Goal: Information Seeking & Learning: Find specific page/section

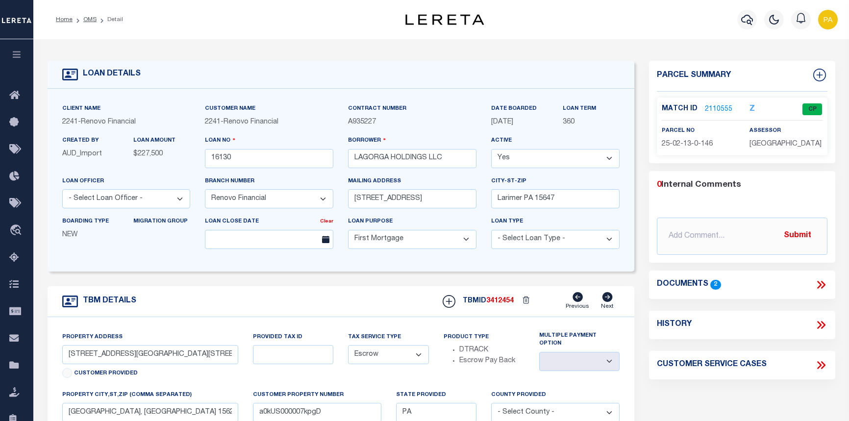
select select "25066"
select select "10"
select select "Escrow"
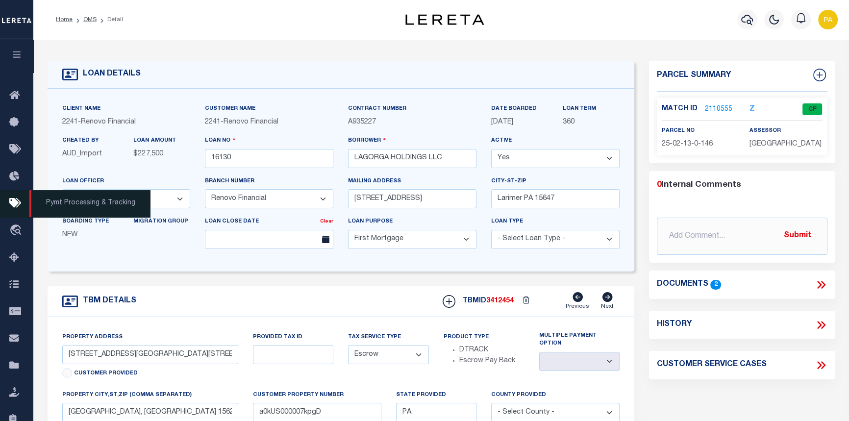
click at [119, 206] on span "Pymt Processing & Tracking" at bounding box center [89, 203] width 121 height 27
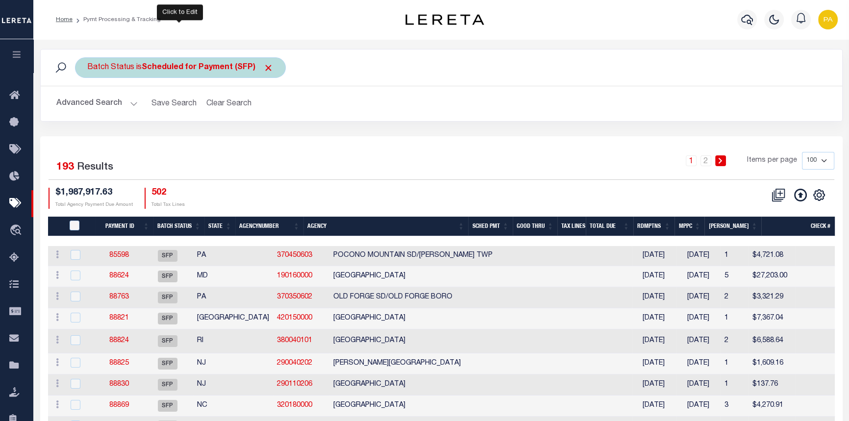
click at [266, 74] on div "Batch Status is Scheduled for Payment (SFP)" at bounding box center [180, 67] width 211 height 21
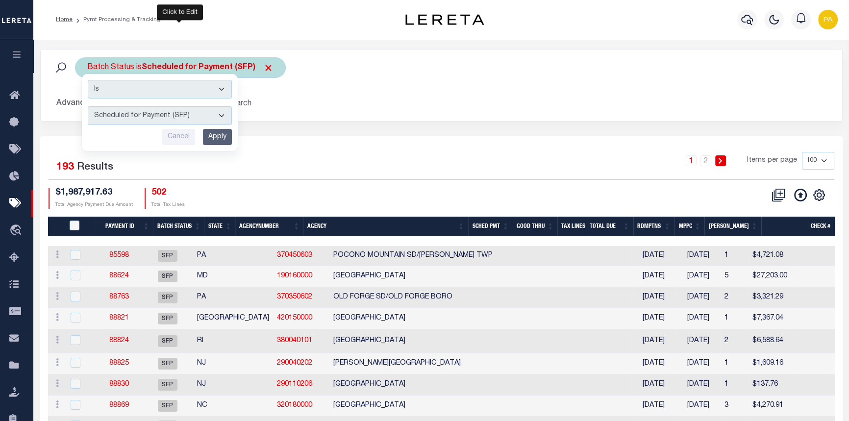
click at [222, 117] on select "Awaiting Funds (AWF) Cleared and Complete (CAC) New Check Needed (NCN) Payment …" at bounding box center [160, 115] width 144 height 19
click at [218, 115] on select "Awaiting Funds (AWF) Cleared and Complete (CAC) New Check Needed (NCN) Payment …" at bounding box center [160, 115] width 144 height 19
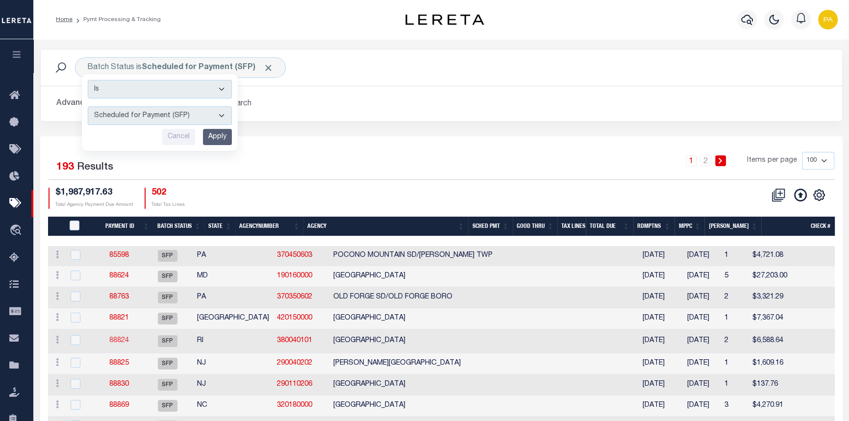
select select "SNT"
click at [88, 106] on select "Awaiting Funds (AWF) Cleared and Complete (CAC) New Check Needed (NCN) Payment …" at bounding box center [160, 115] width 144 height 19
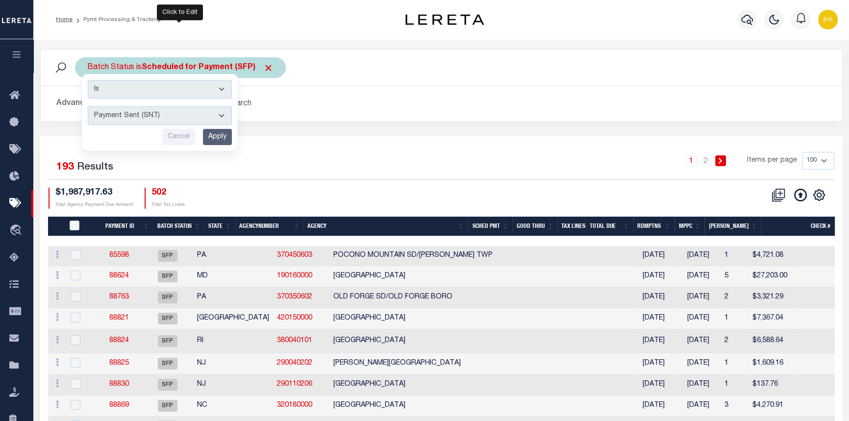
click at [223, 92] on select "Is Contains" at bounding box center [160, 89] width 144 height 19
click at [217, 140] on input "Apply" at bounding box center [217, 137] width 29 height 16
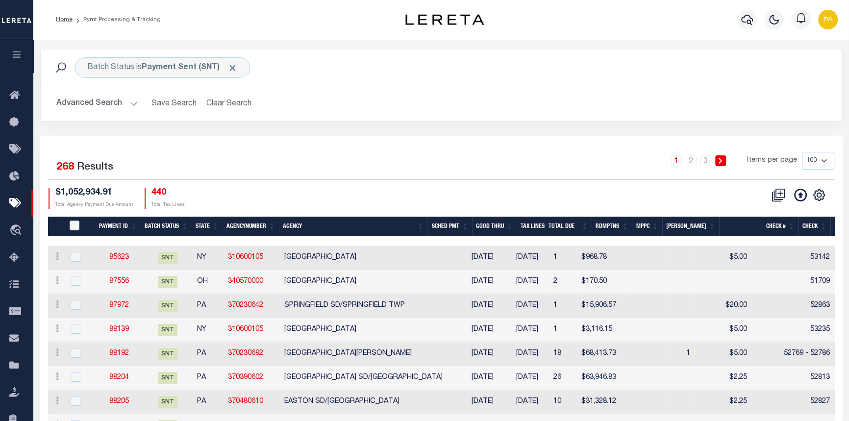
click at [129, 104] on button "Advanced Search" at bounding box center [96, 103] width 81 height 19
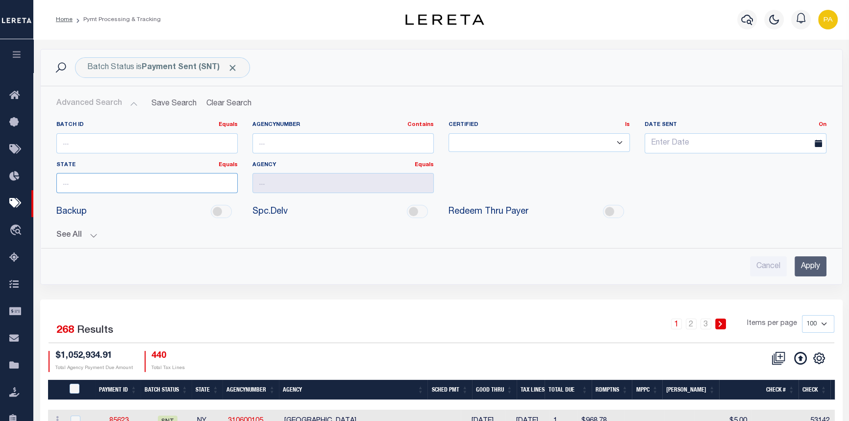
click at [99, 186] on input "text" at bounding box center [146, 183] width 181 height 20
click at [94, 204] on div "FL" at bounding box center [146, 201] width 180 height 16
type input "FL"
click at [353, 187] on input "text" at bounding box center [342, 183] width 181 height 20
type input "HILLSBOROUGH COUNTY"
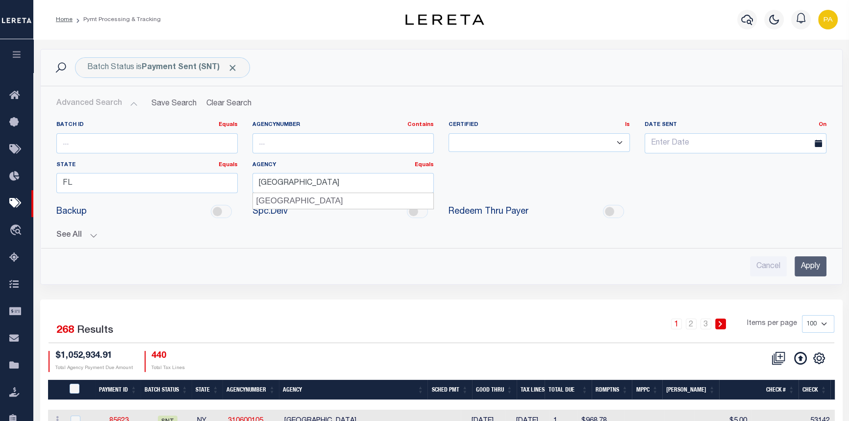
click at [819, 268] on input "Apply" at bounding box center [811, 266] width 32 height 20
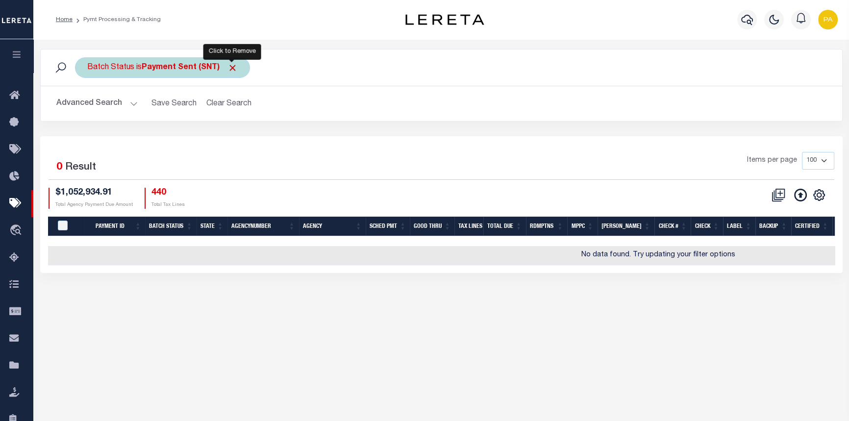
click at [236, 66] on span "Click to Remove" at bounding box center [232, 68] width 10 height 10
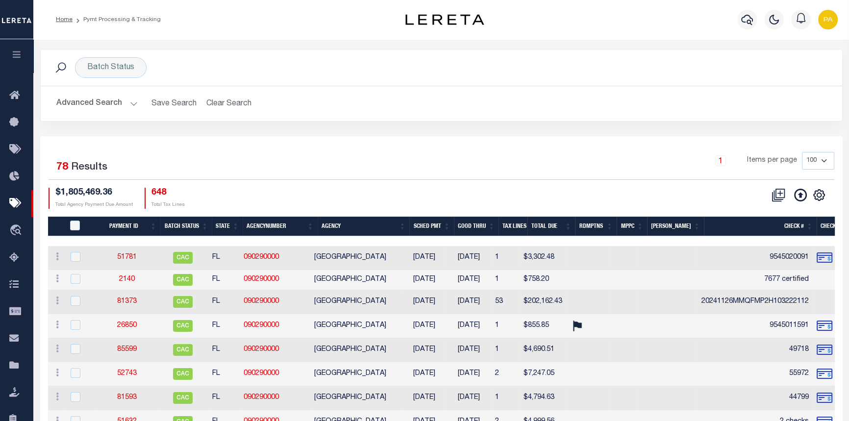
click at [133, 102] on button "Advanced Search" at bounding box center [96, 103] width 81 height 19
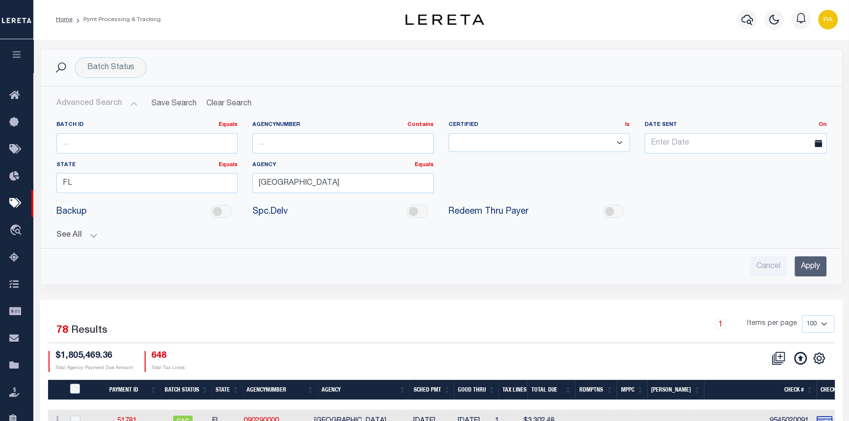
scroll to position [44, 0]
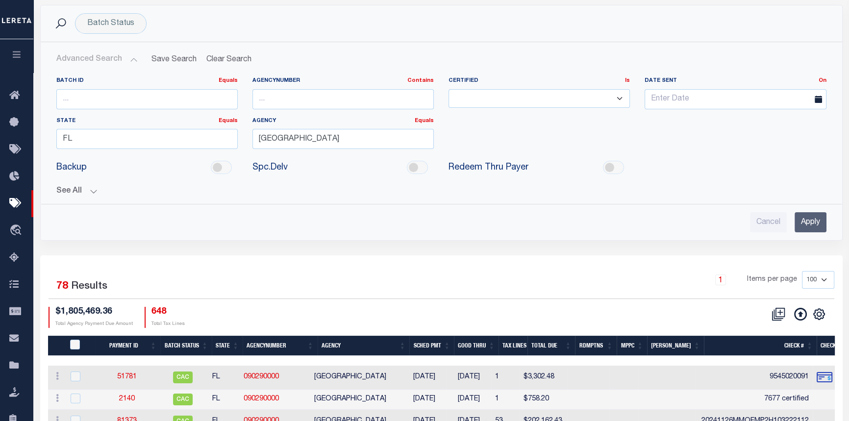
click at [499, 346] on th "Good Thru" at bounding box center [476, 346] width 45 height 20
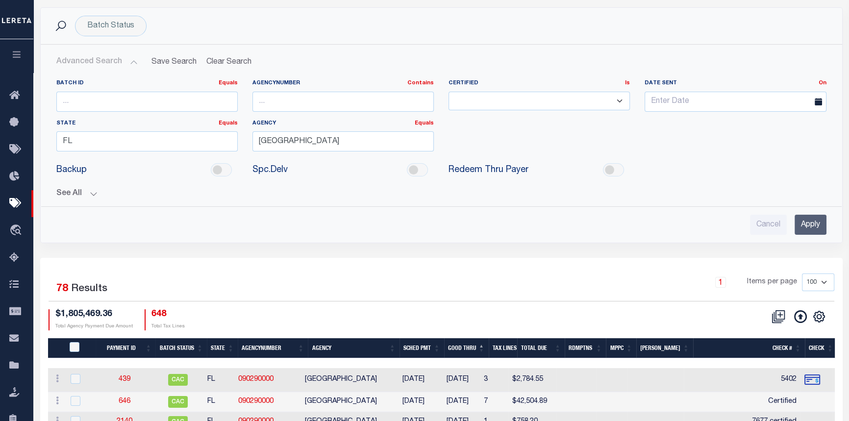
scroll to position [89, 0]
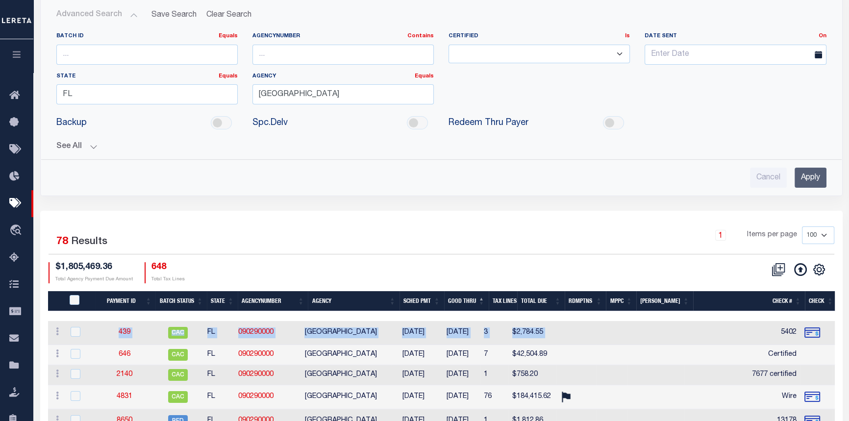
drag, startPoint x: 453, startPoint y: 314, endPoint x: 719, endPoint y: 328, distance: 266.1
click at [407, 313] on div at bounding box center [757, 316] width 1419 height 10
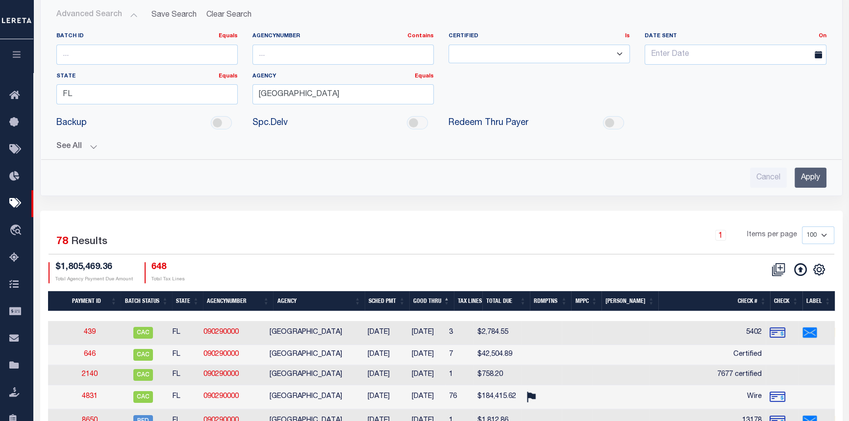
scroll to position [0, 0]
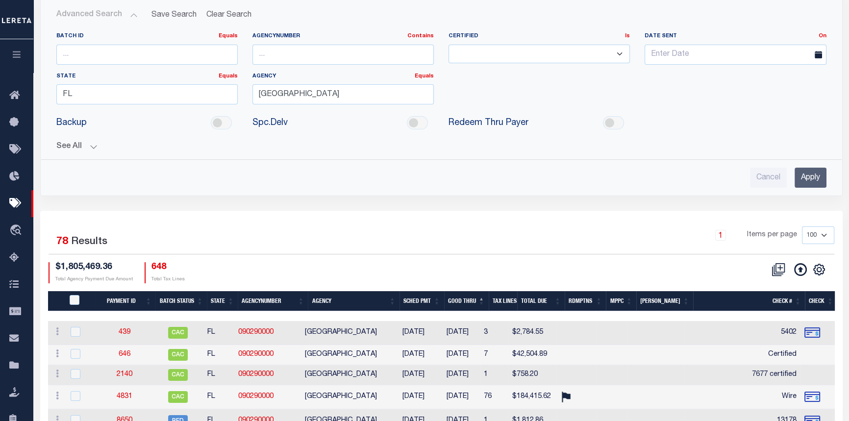
click at [442, 299] on th "SCHED PMT" at bounding box center [422, 301] width 45 height 20
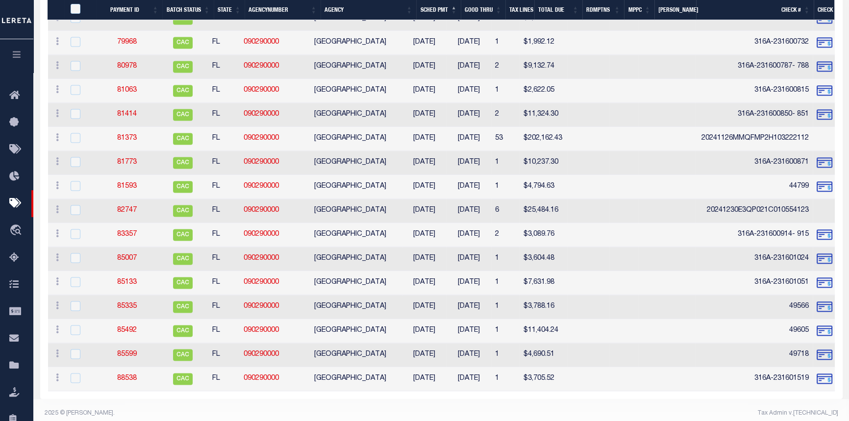
scroll to position [1855, 0]
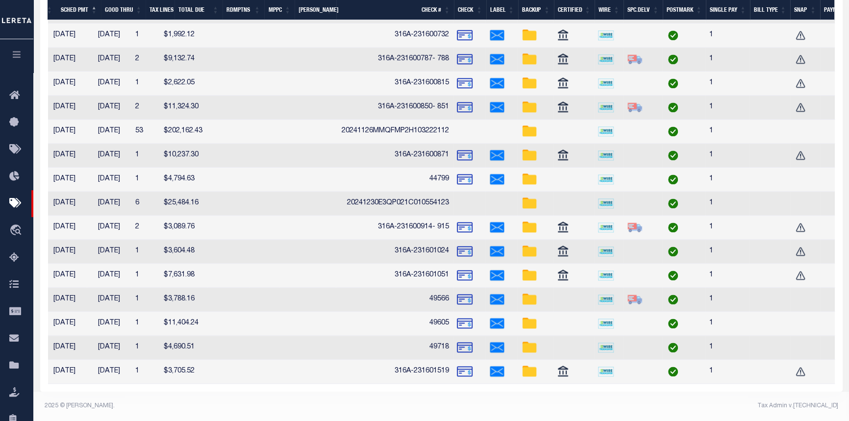
click at [528, 128] on img at bounding box center [530, 132] width 16 height 16
checkbox input "true"
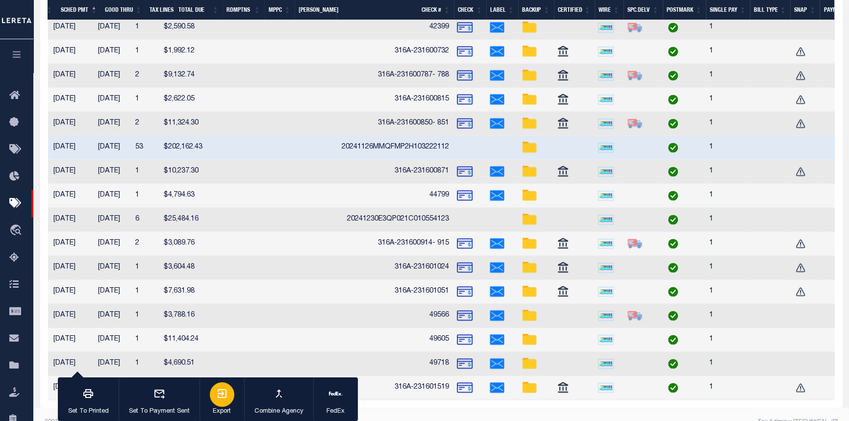
click at [216, 392] on icon "button" at bounding box center [222, 394] width 12 height 12
click at [529, 122] on img at bounding box center [530, 124] width 16 height 16
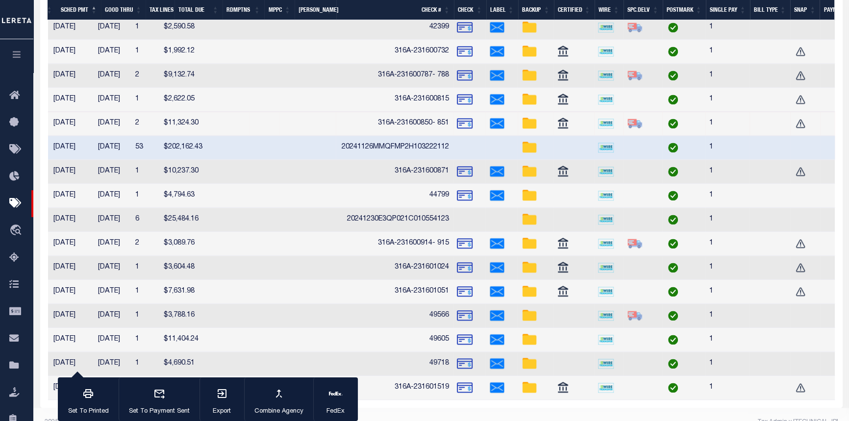
click at [529, 122] on img at bounding box center [530, 124] width 16 height 16
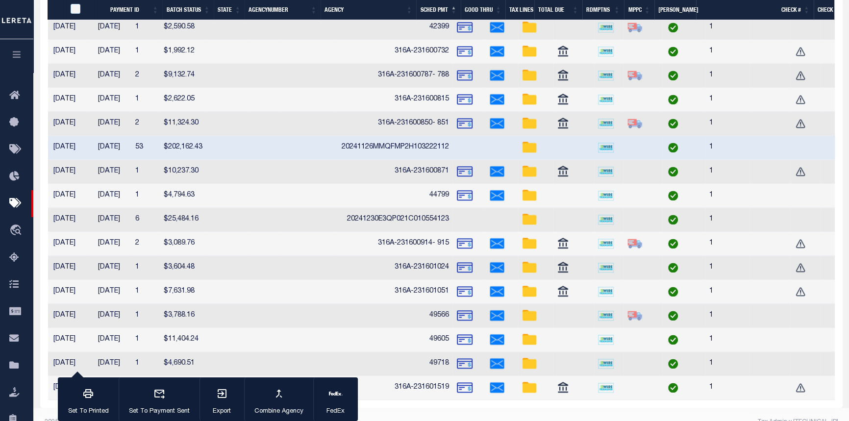
scroll to position [0, 360]
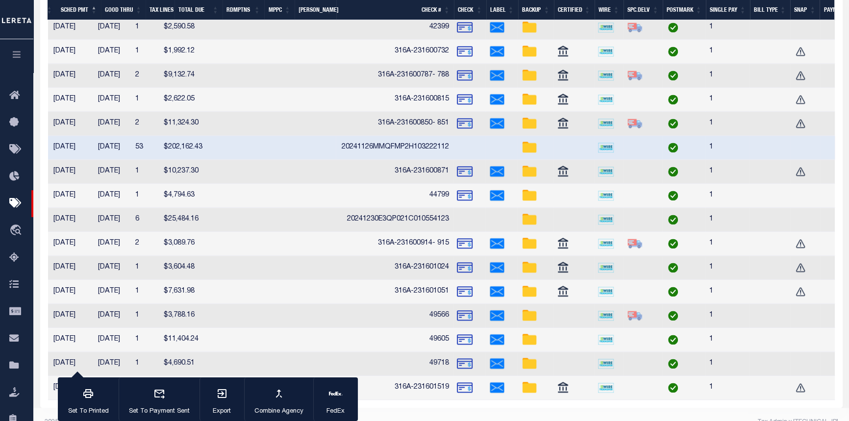
click at [529, 122] on img at bounding box center [530, 124] width 16 height 16
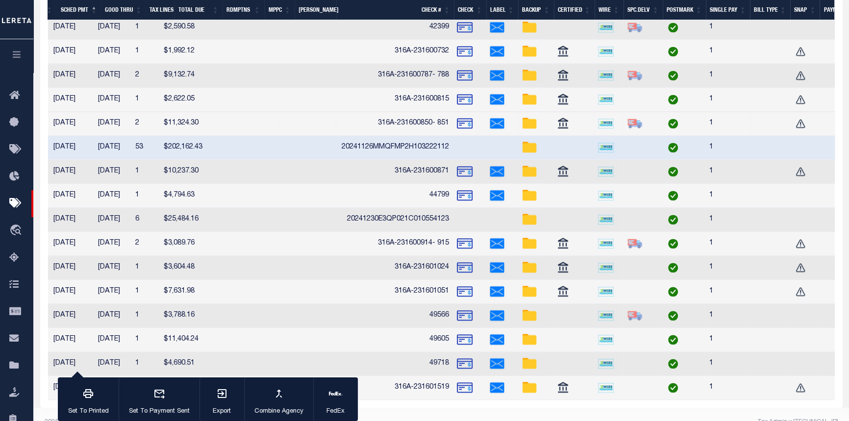
click at [529, 122] on img at bounding box center [530, 124] width 16 height 16
checkbox input "false"
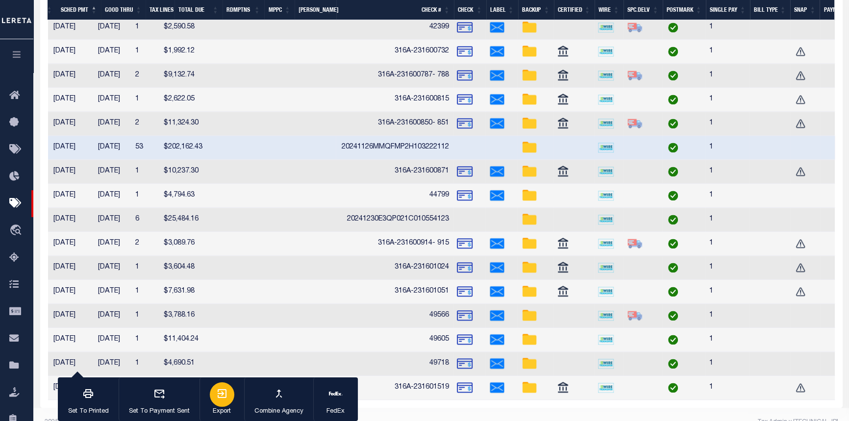
click at [213, 396] on div "button" at bounding box center [222, 394] width 25 height 25
click at [531, 98] on img at bounding box center [530, 100] width 16 height 16
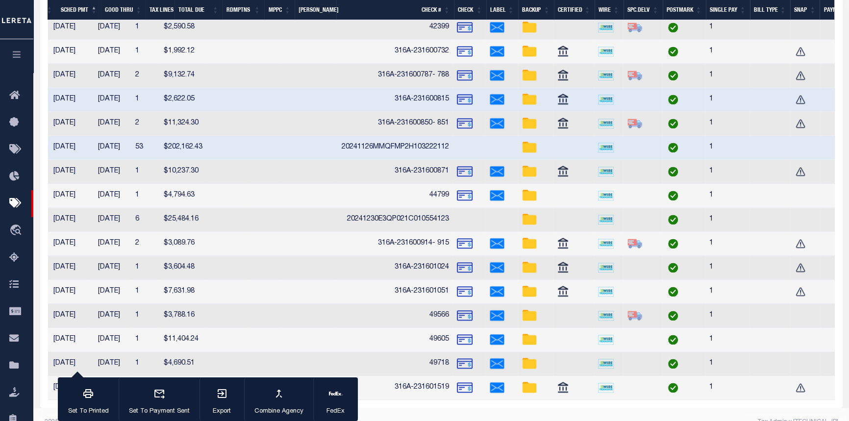
click at [531, 98] on img at bounding box center [530, 100] width 16 height 16
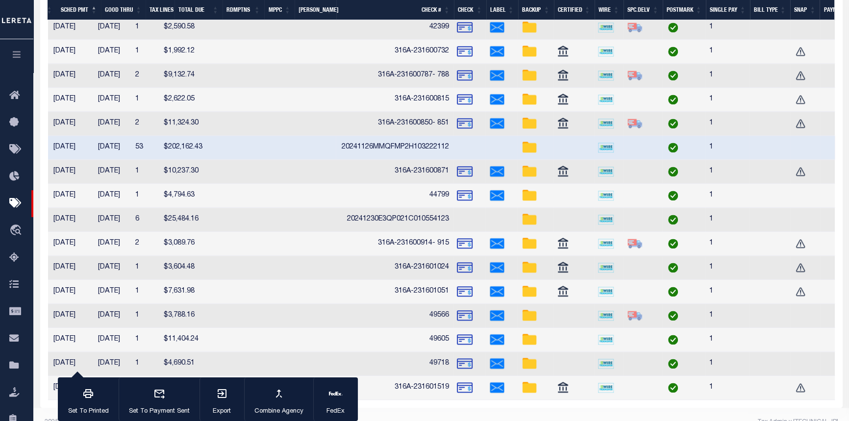
click at [531, 98] on img at bounding box center [530, 100] width 16 height 16
checkbox input "true"
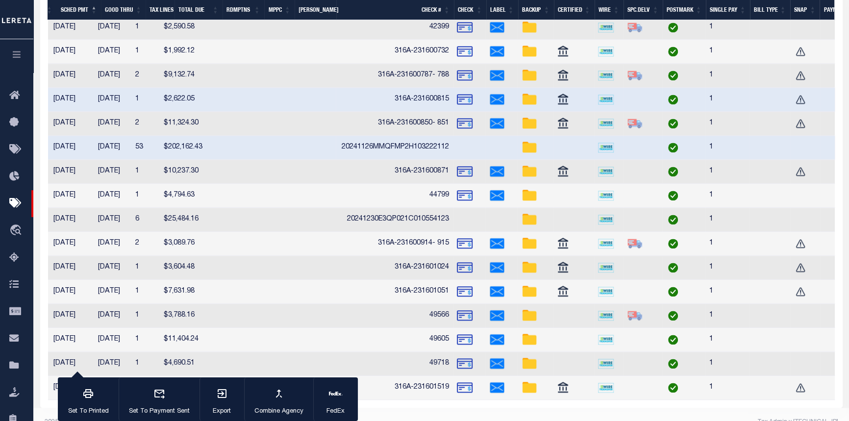
scroll to position [0, 0]
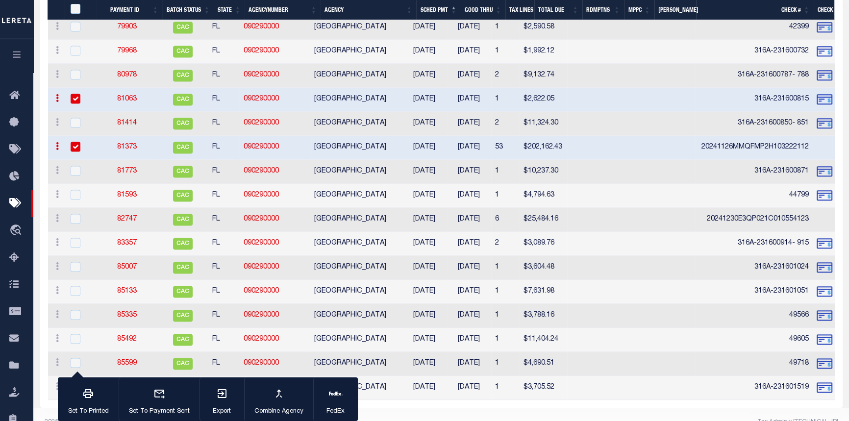
click at [57, 101] on icon at bounding box center [57, 98] width 3 height 8
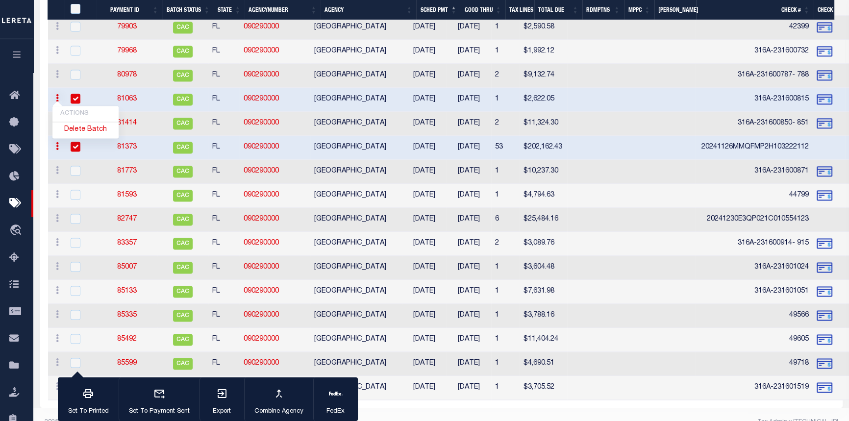
click at [87, 53] on div at bounding box center [81, 51] width 24 height 11
checkbox input "true"
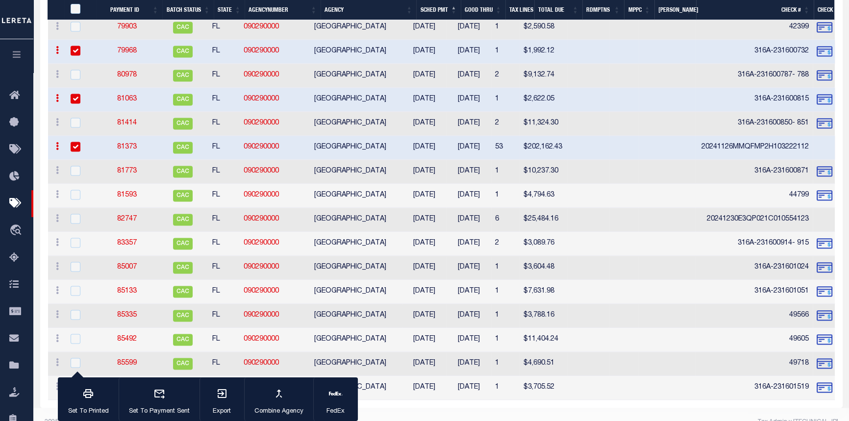
click at [828, 99] on img at bounding box center [825, 100] width 16 height 16
checkbox input "false"
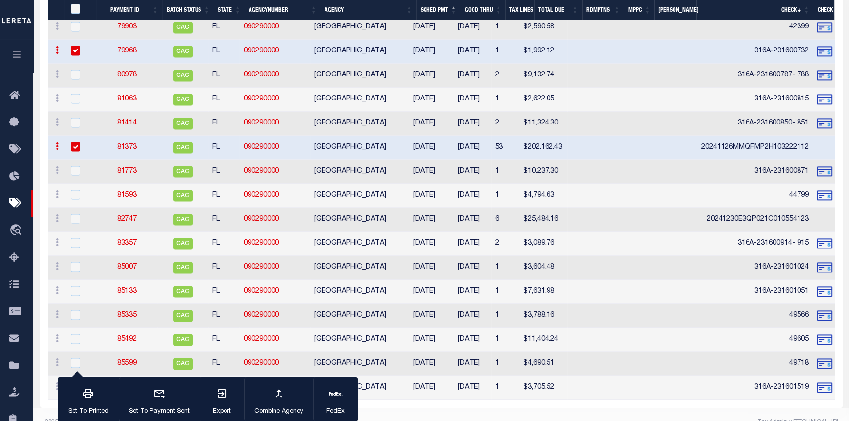
click at [824, 123] on img at bounding box center [825, 124] width 16 height 16
checkbox input "true"
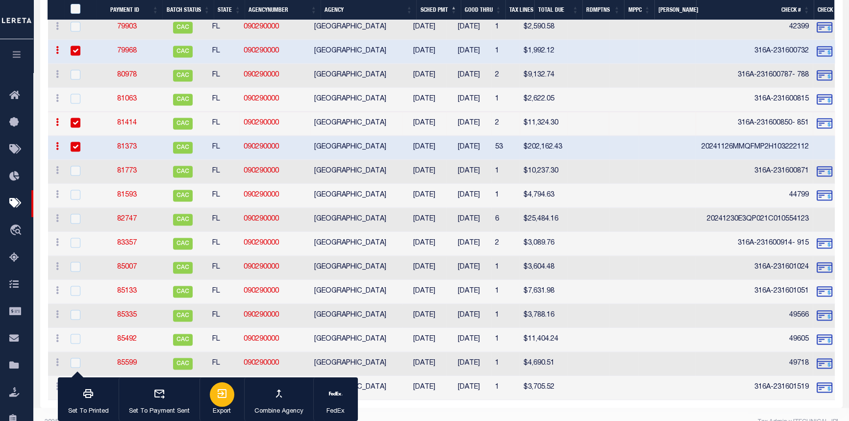
click at [223, 398] on icon "button" at bounding box center [222, 393] width 9 height 9
click at [220, 394] on icon "button" at bounding box center [222, 394] width 12 height 12
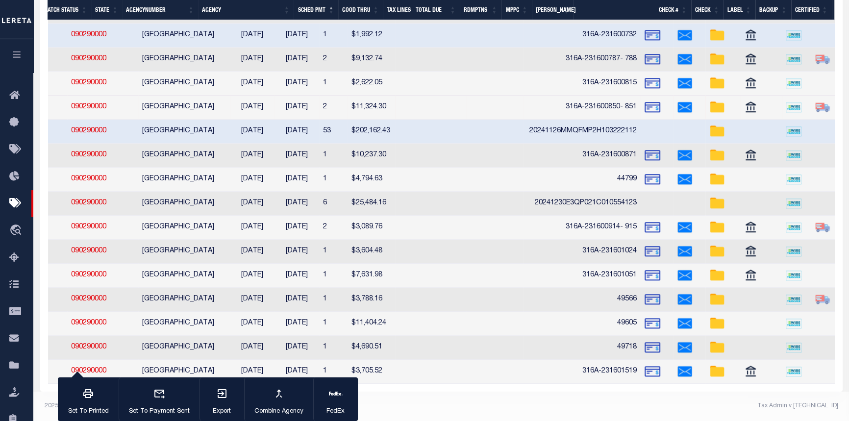
scroll to position [0, 172]
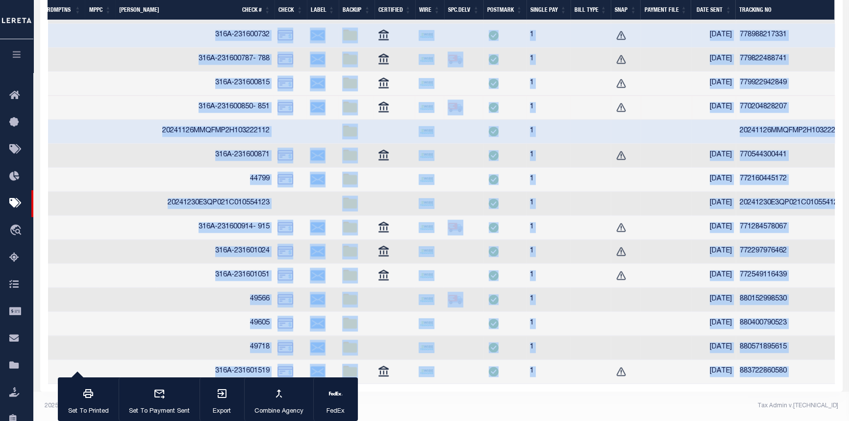
drag, startPoint x: 442, startPoint y: 384, endPoint x: 334, endPoint y: 372, distance: 108.5
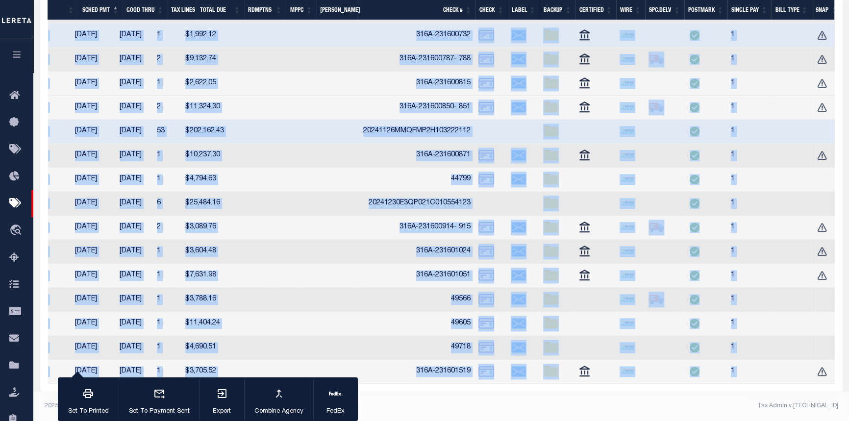
click at [554, 198] on img at bounding box center [551, 204] width 16 height 16
checkbox input "true"
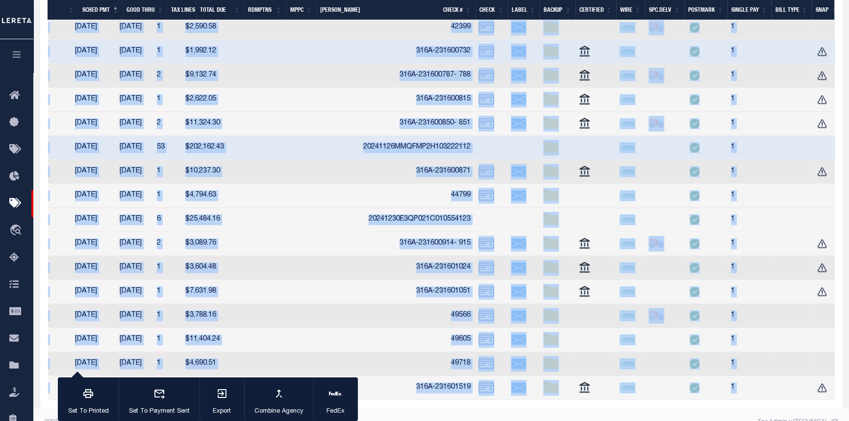
click at [552, 197] on img at bounding box center [551, 196] width 16 height 16
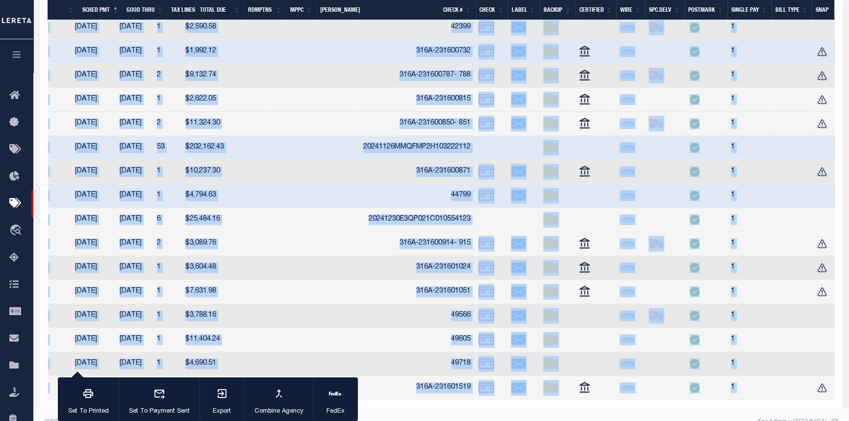
click at [552, 197] on img at bounding box center [551, 196] width 16 height 16
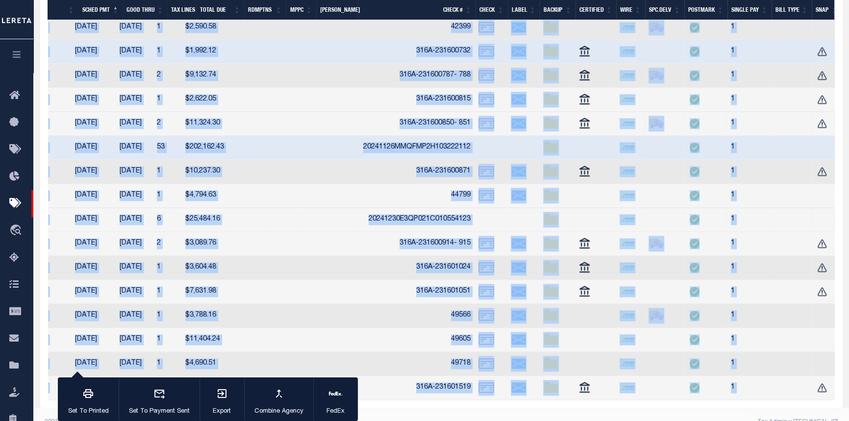
click at [553, 191] on img at bounding box center [551, 196] width 16 height 16
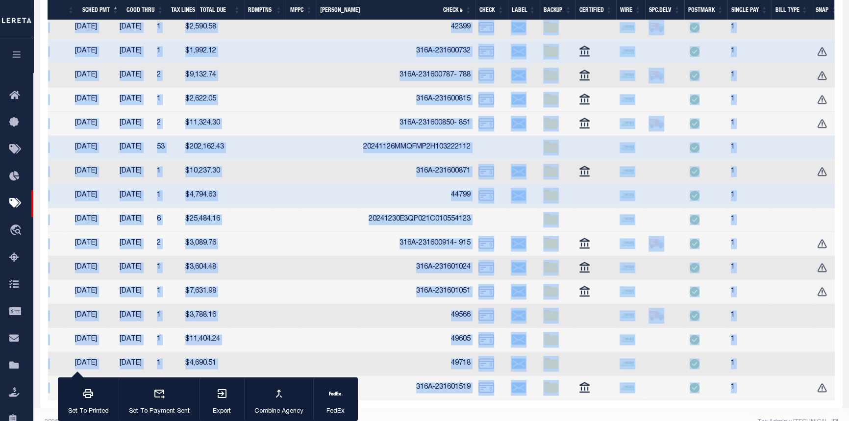
click at [553, 191] on img at bounding box center [551, 196] width 16 height 16
checkbox input "false"
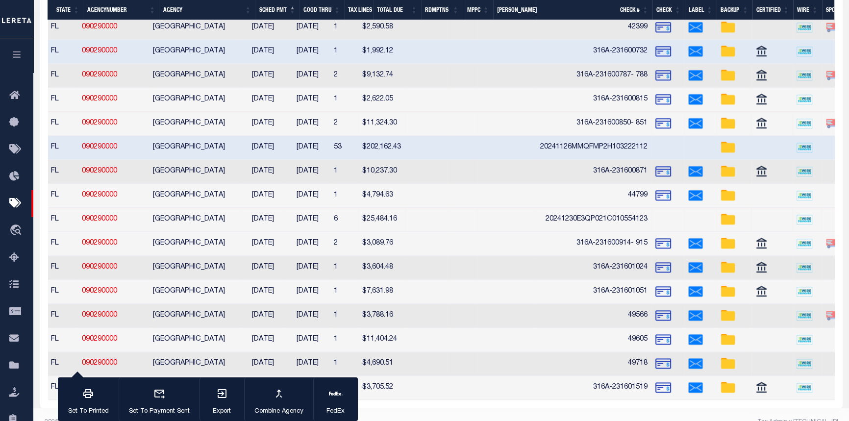
drag, startPoint x: 520, startPoint y: 404, endPoint x: 406, endPoint y: 389, distance: 114.7
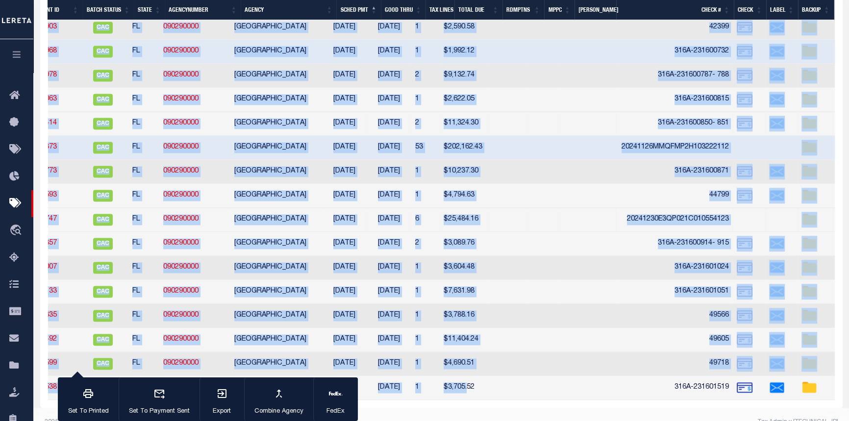
click at [343, 229] on td "12/30/2024" at bounding box center [344, 220] width 45 height 24
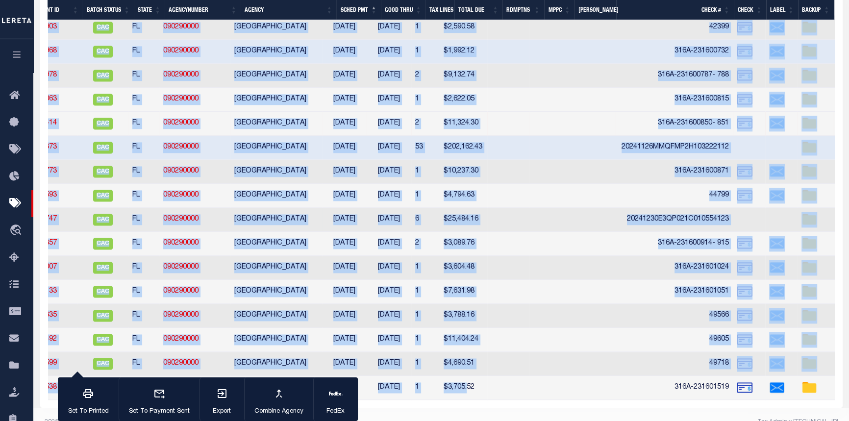
click at [270, 211] on td "HILLSBOROUGH COUNTY" at bounding box center [276, 220] width 92 height 24
checkbox input "true"
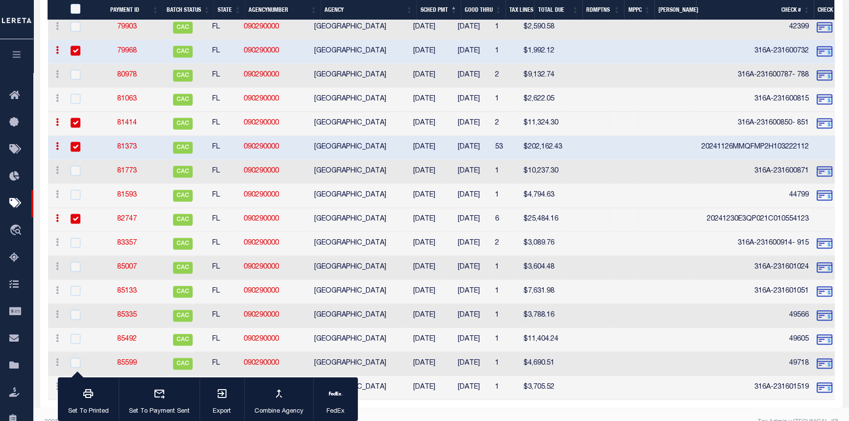
click at [129, 220] on link "82747" at bounding box center [127, 219] width 20 height 7
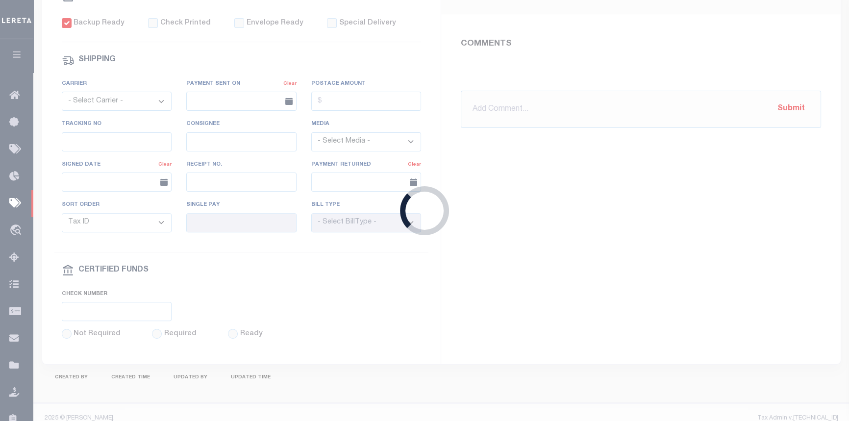
select select "CAC"
type input "12/30/2024"
type input "$25,484.16"
select select "TRA"
type input "20241230E3QP021C010554123"
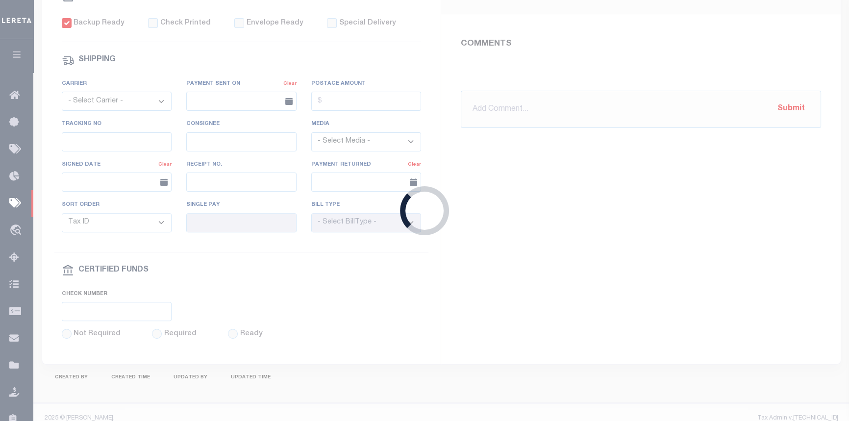
select select "Urbina, Matthew"
type input "12/30/2024"
checkbox input "true"
select select "OTH"
type input "12/30/2024"
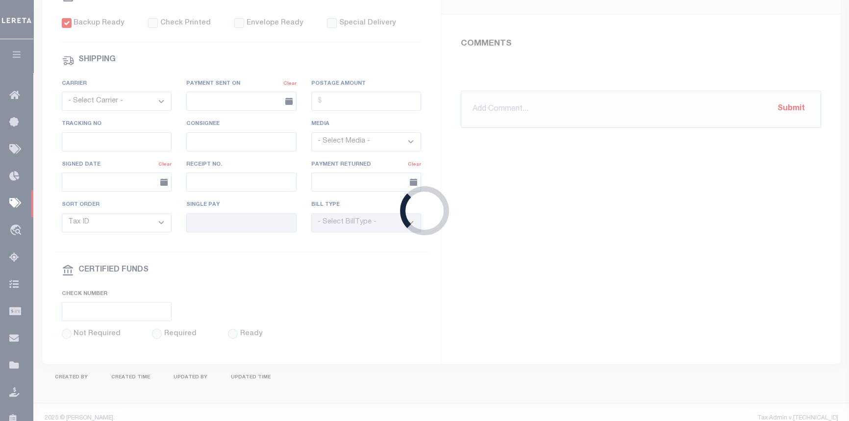
type input "20241230E3QP021C01055412301438"
type input "1"
radio input "true"
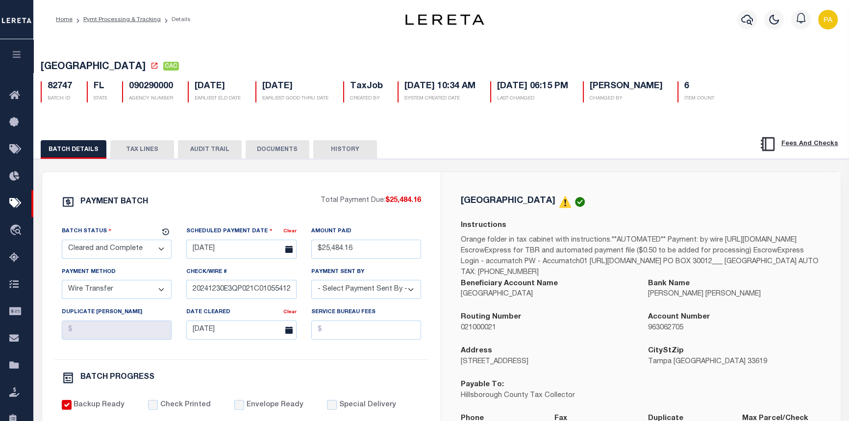
click at [154, 144] on button "TAX LINES" at bounding box center [142, 149] width 64 height 19
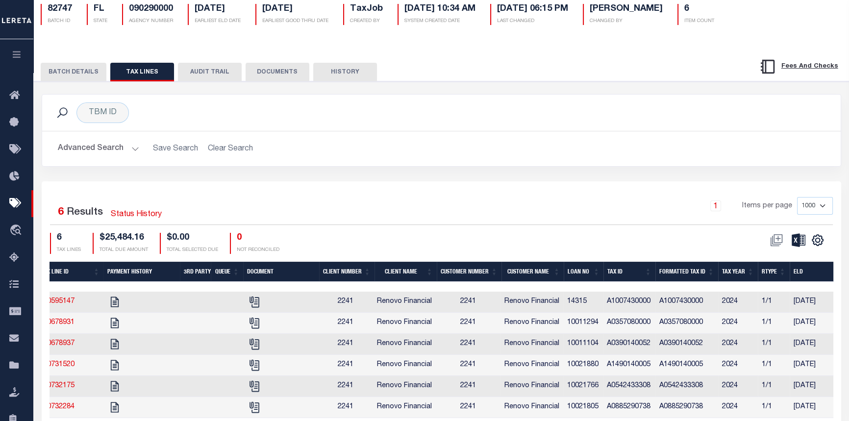
scroll to position [133, 0]
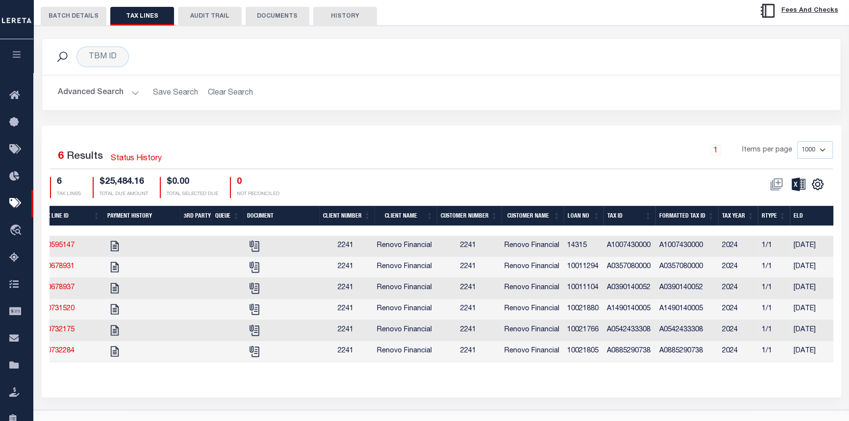
click at [50, 16] on button "BATCH DETAILS" at bounding box center [74, 16] width 66 height 19
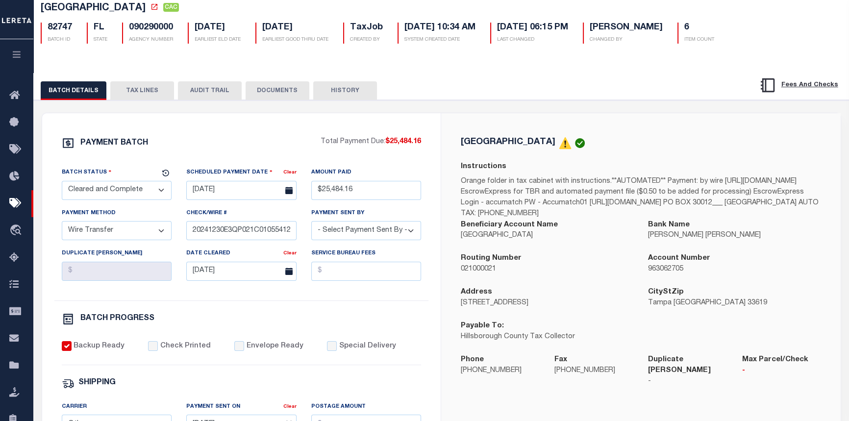
scroll to position [53, 0]
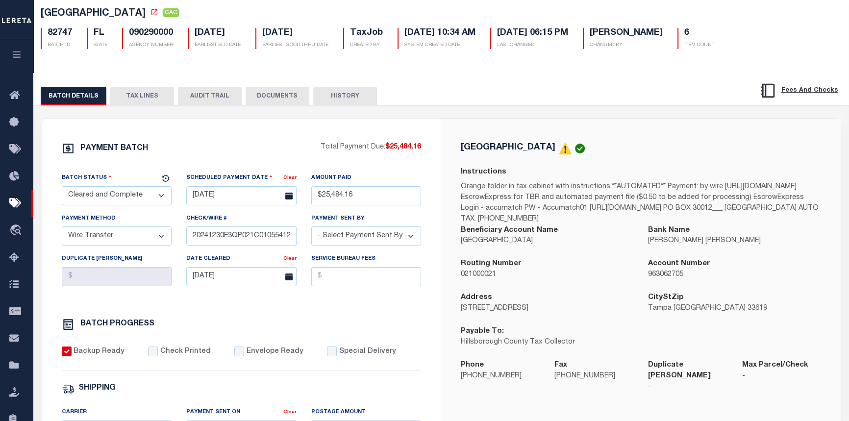
click at [134, 97] on button "TAX LINES" at bounding box center [142, 96] width 64 height 19
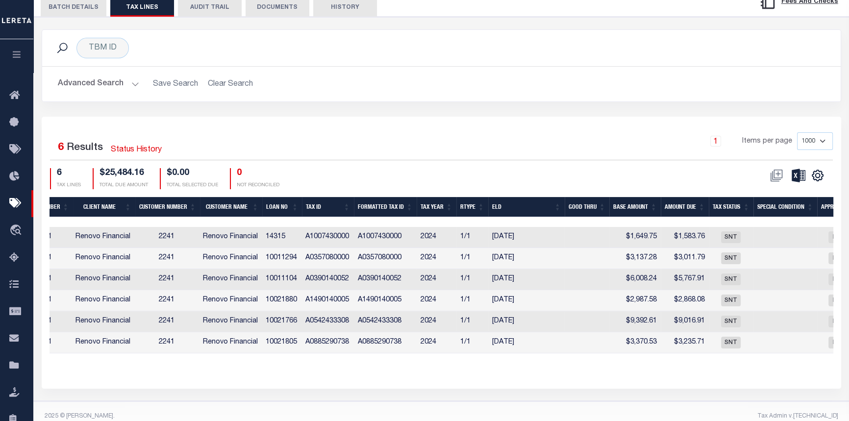
scroll to position [0, 138]
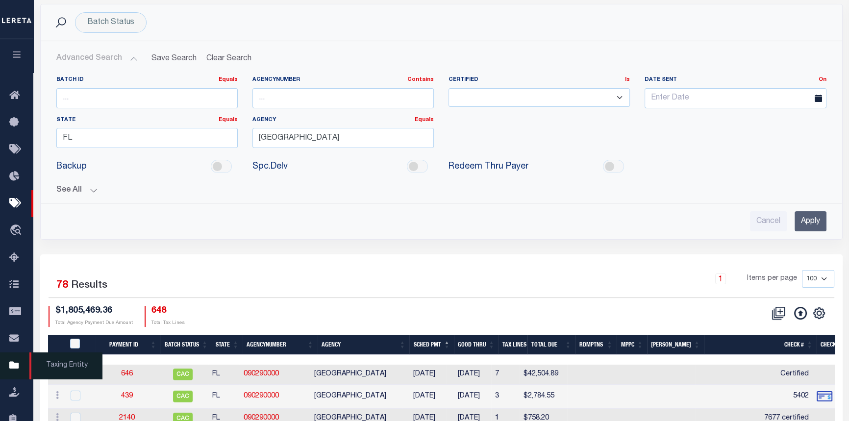
scroll to position [133, 0]
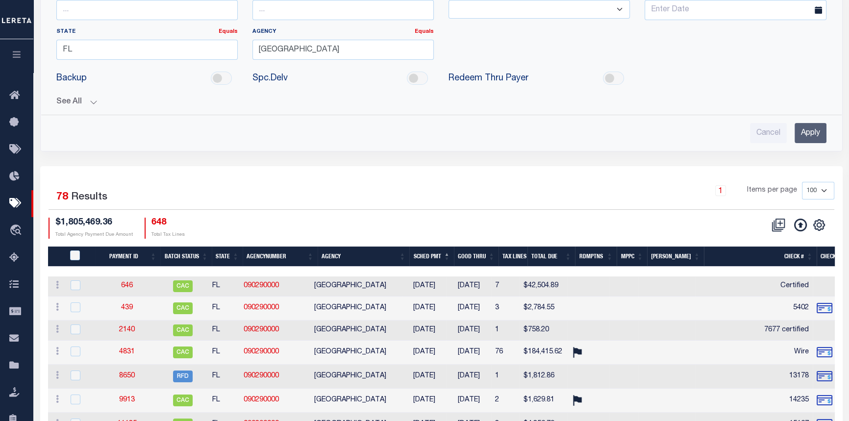
click at [23, 55] on button "button" at bounding box center [16, 55] width 33 height 33
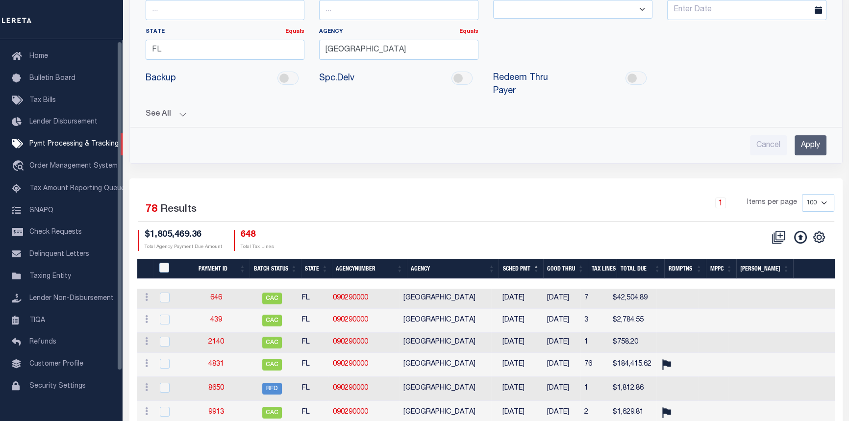
scroll to position [60, 0]
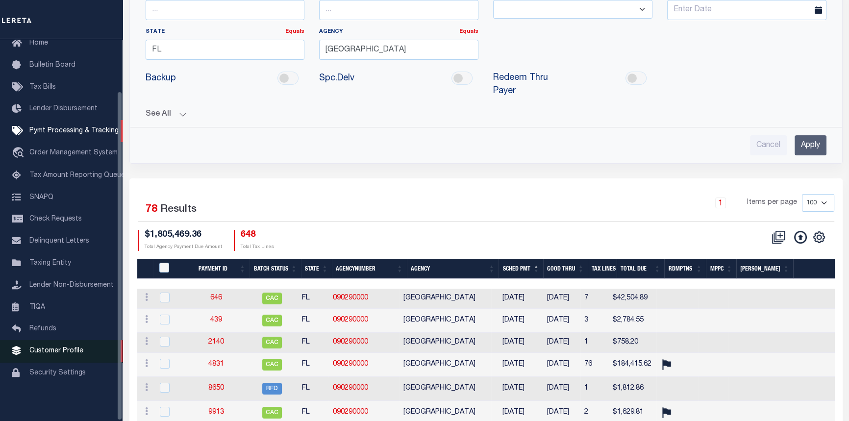
click at [62, 348] on span "Customer Profile" at bounding box center [56, 351] width 54 height 7
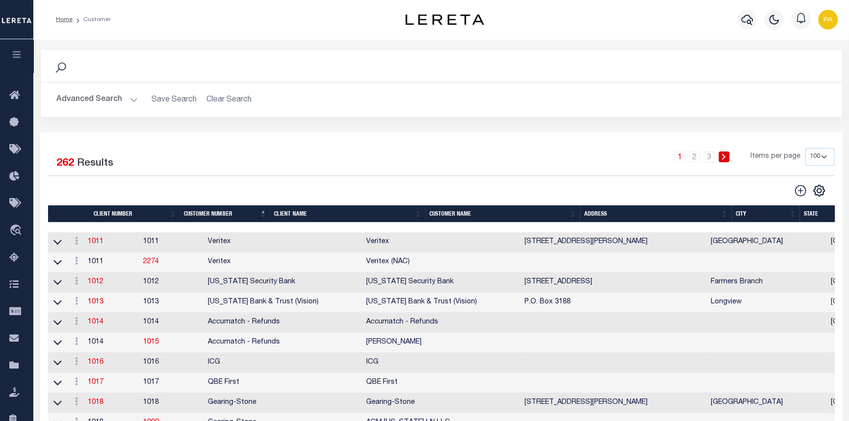
click at [421, 218] on th "Client Name" at bounding box center [347, 213] width 155 height 17
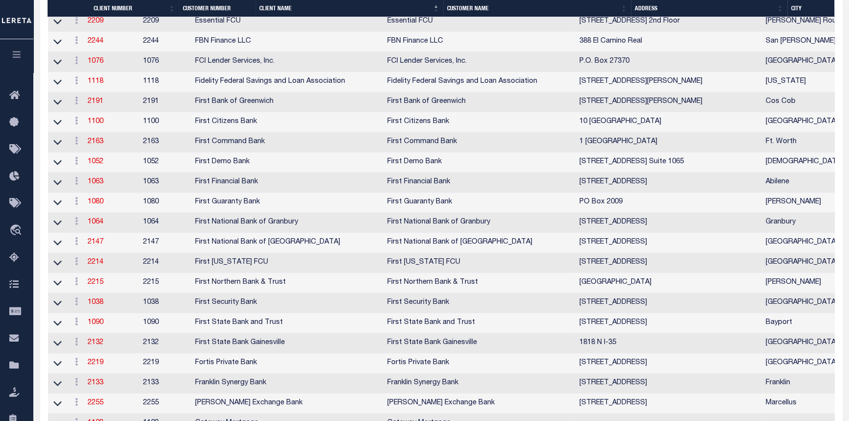
scroll to position [1337, 0]
click at [103, 326] on link "1090" at bounding box center [96, 322] width 16 height 7
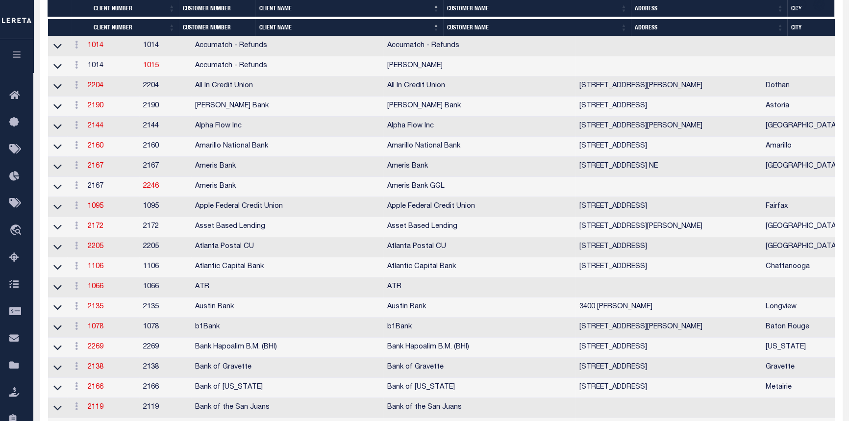
select select
type input "First State Bank and Trust"
type input "1090"
type input "First State Bank and Trust"
type input "Erin"
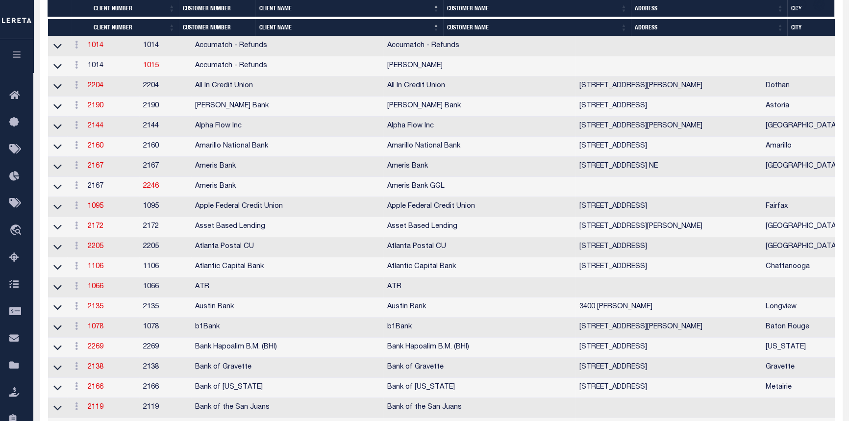
type input "Crowder"
select select "Mixed Portfolio"
type input "Barbara Kendrick"
type input "Beth Wiebe"
checkbox input "true"
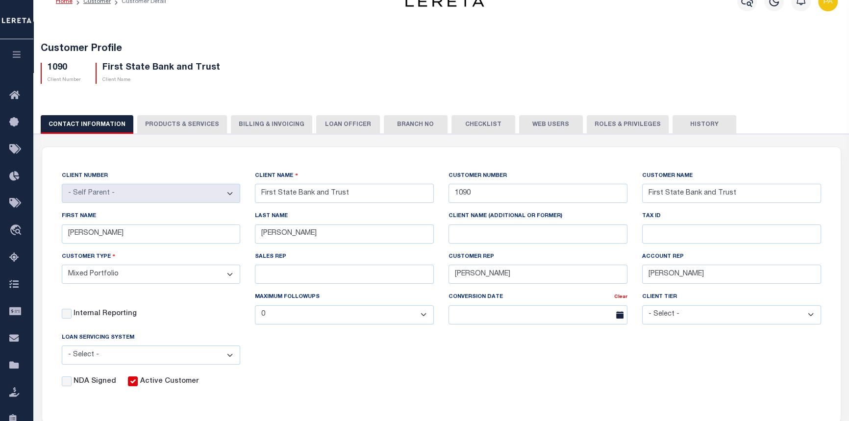
scroll to position [0, 0]
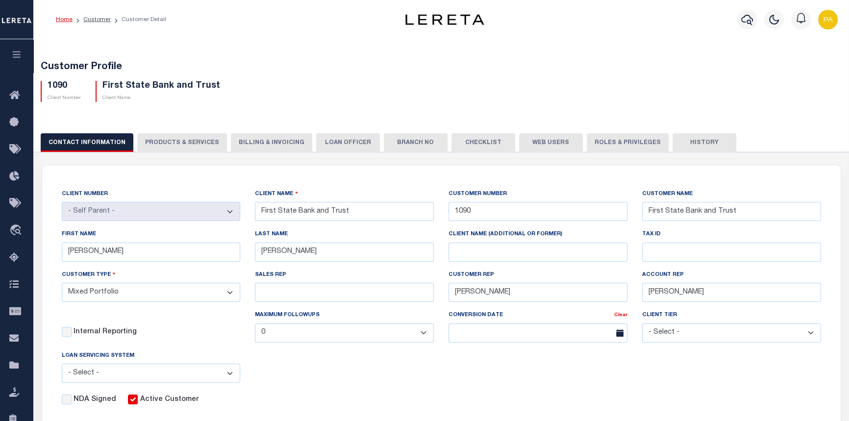
click at [549, 143] on button "Web Users" at bounding box center [551, 142] width 64 height 19
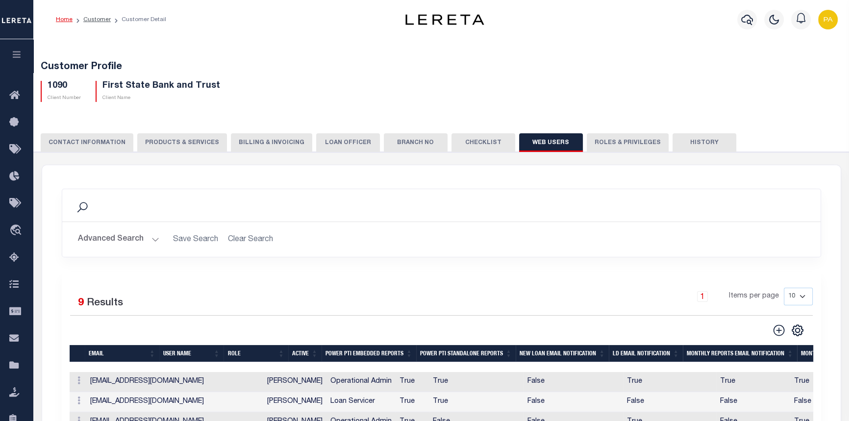
drag, startPoint x: 80, startPoint y: 135, endPoint x: 80, endPoint y: 141, distance: 5.4
click at [80, 136] on button "CONTACT INFORMATION" at bounding box center [87, 142] width 93 height 19
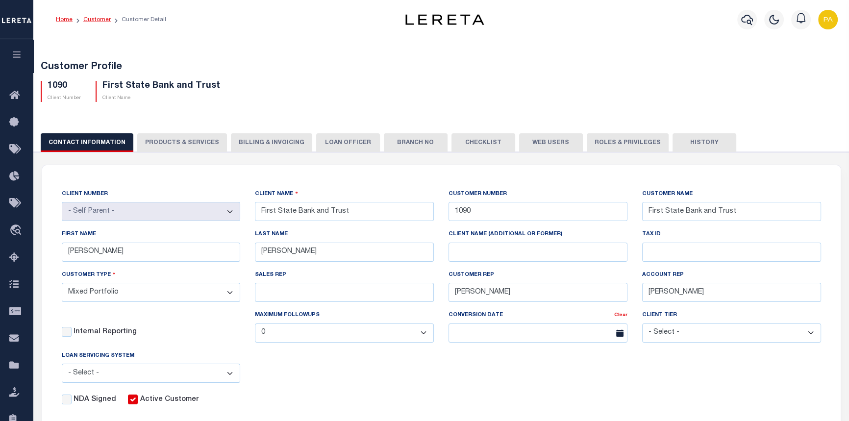
click at [98, 18] on link "Customer" at bounding box center [96, 20] width 27 height 6
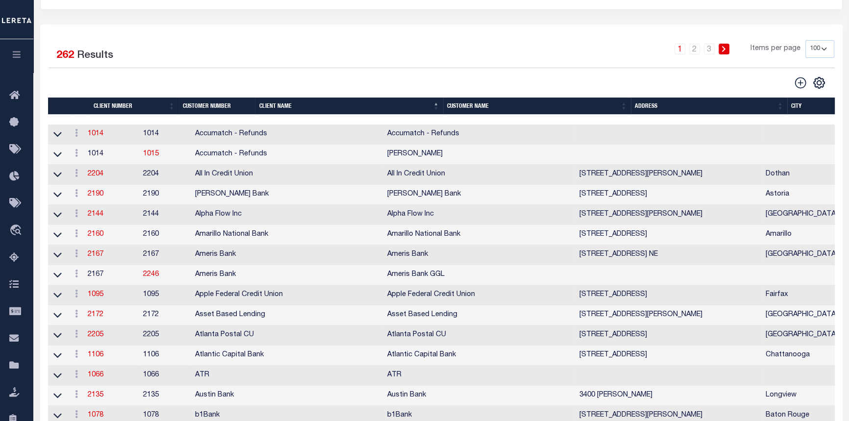
scroll to position [89, 0]
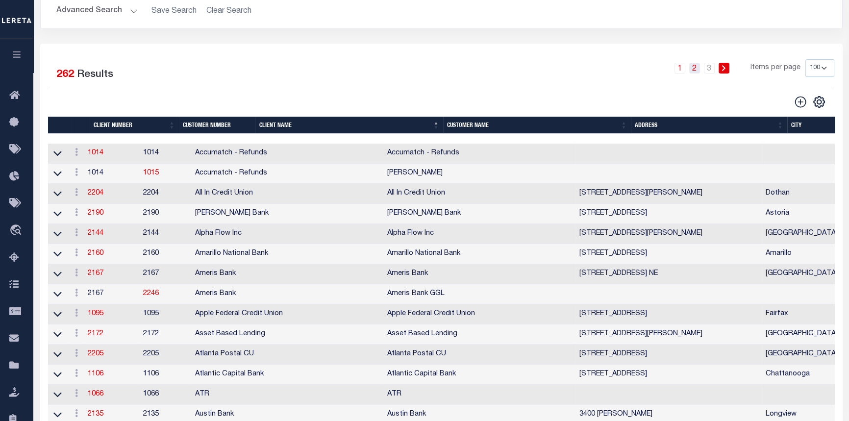
click at [696, 69] on link "2" at bounding box center [694, 68] width 11 height 11
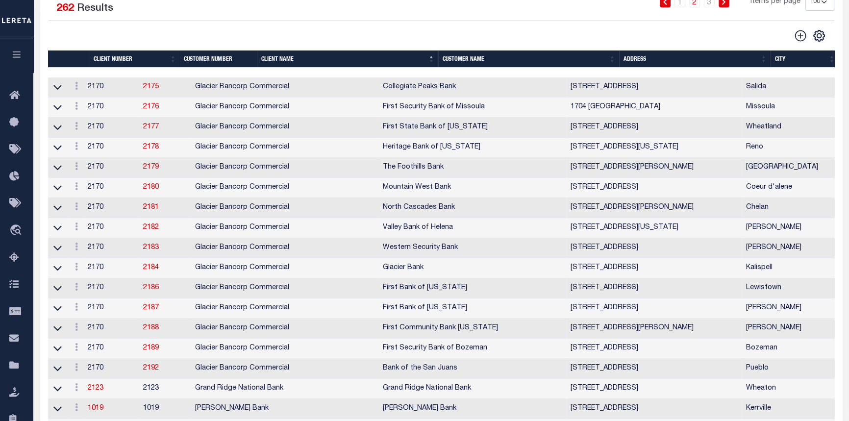
scroll to position [133, 0]
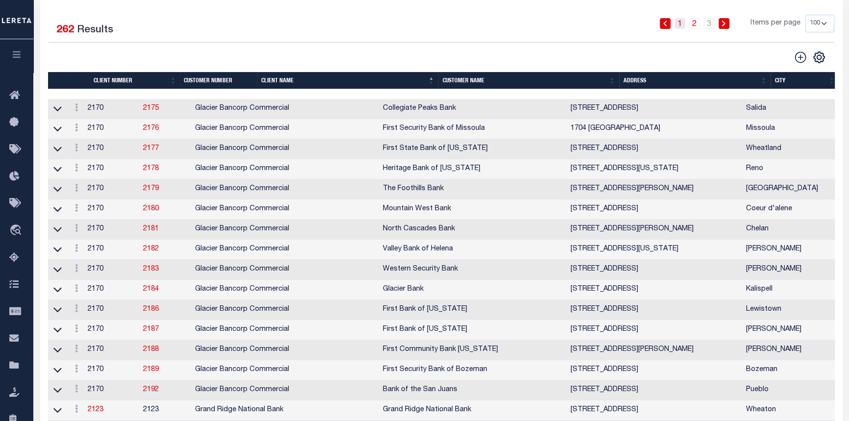
click at [681, 22] on link "1" at bounding box center [680, 23] width 11 height 11
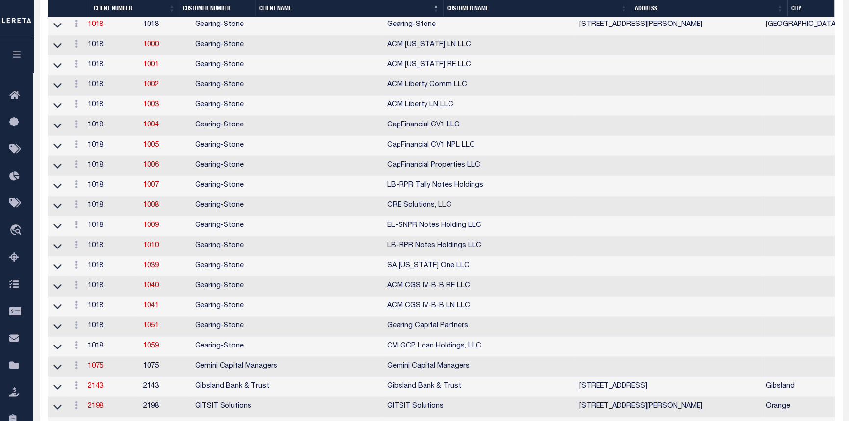
scroll to position [1738, 0]
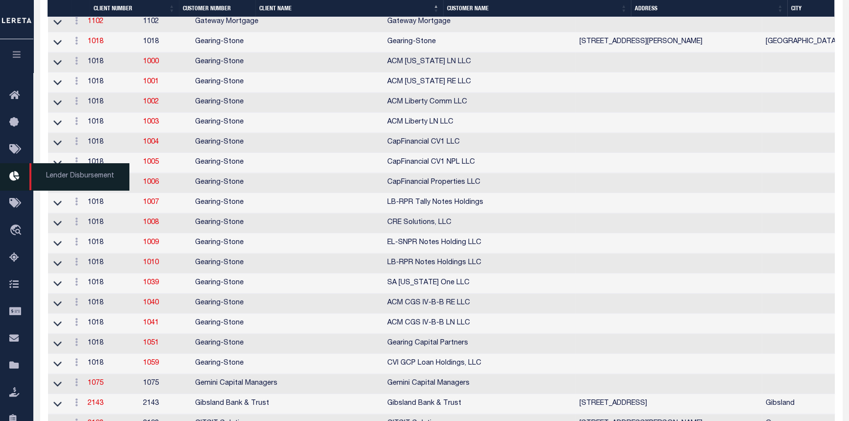
click at [55, 181] on span "Lender Disbursement" at bounding box center [79, 176] width 100 height 27
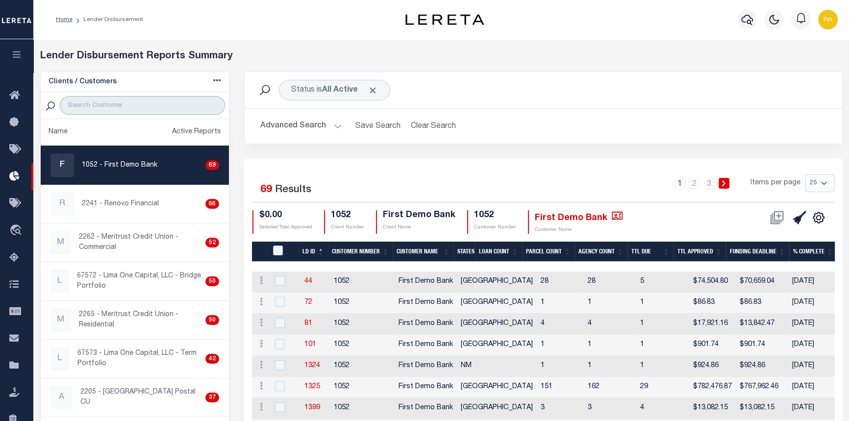
click at [99, 99] on input "search" at bounding box center [142, 105] width 165 height 19
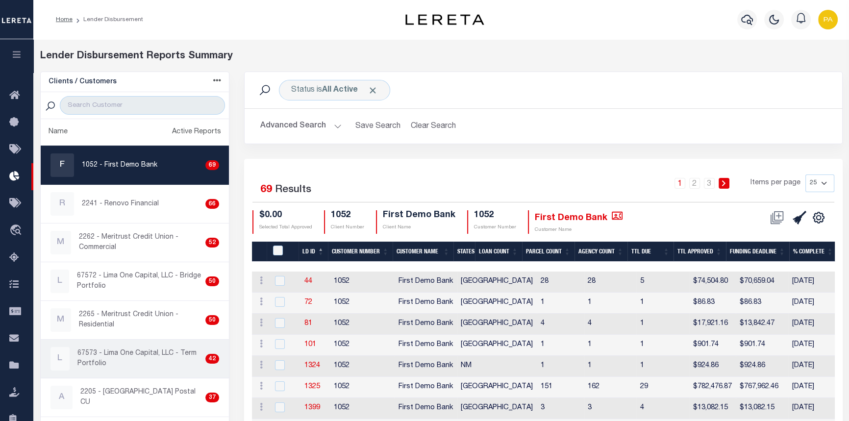
click at [88, 358] on p "67573 - Lima One Capital, LLC - Term Portfolio" at bounding box center [139, 359] width 124 height 21
checkbox input "true"
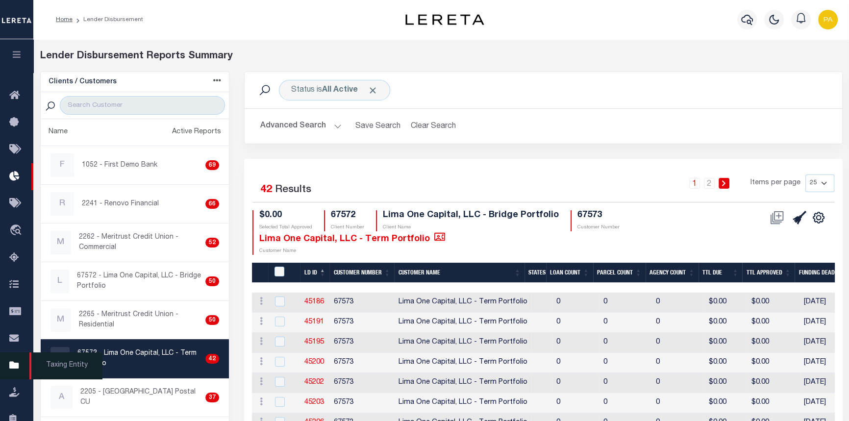
click at [14, 372] on icon at bounding box center [17, 366] width 16 height 12
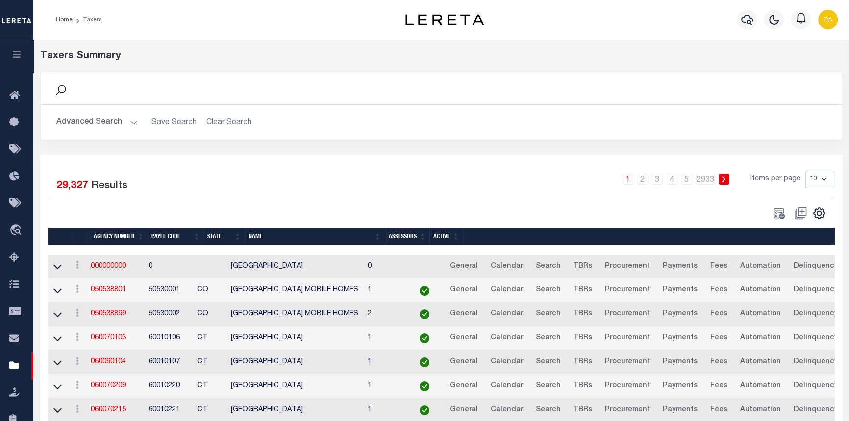
click at [131, 116] on button "Advanced Search" at bounding box center [96, 122] width 81 height 19
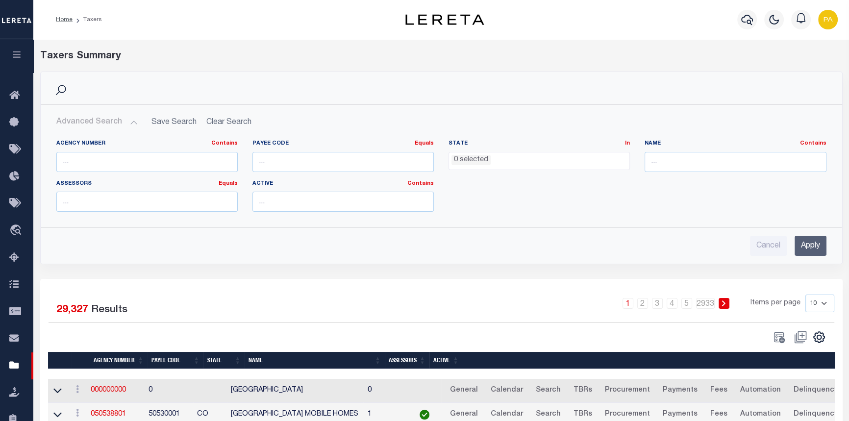
click at [528, 157] on ul "0 selected" at bounding box center [539, 158] width 180 height 13
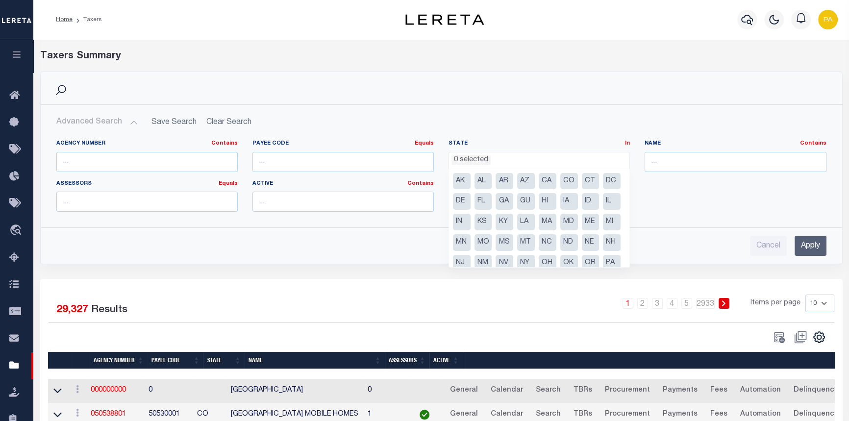
scroll to position [44, 0]
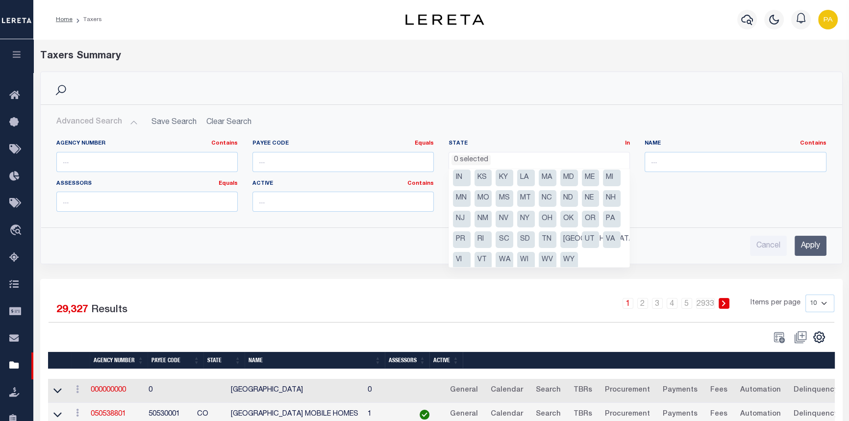
click at [517, 227] on li "NY" at bounding box center [526, 219] width 18 height 17
select select "NY"
click at [659, 163] on input "text" at bounding box center [735, 162] width 181 height 20
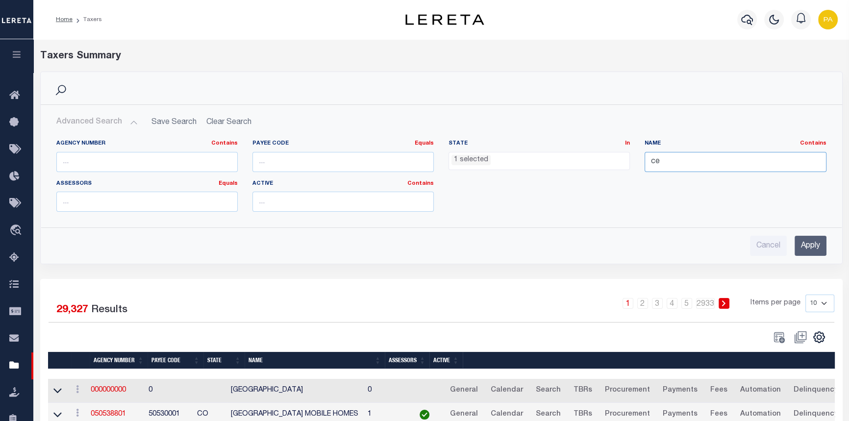
type input "c"
click at [817, 248] on input "Apply" at bounding box center [811, 246] width 32 height 20
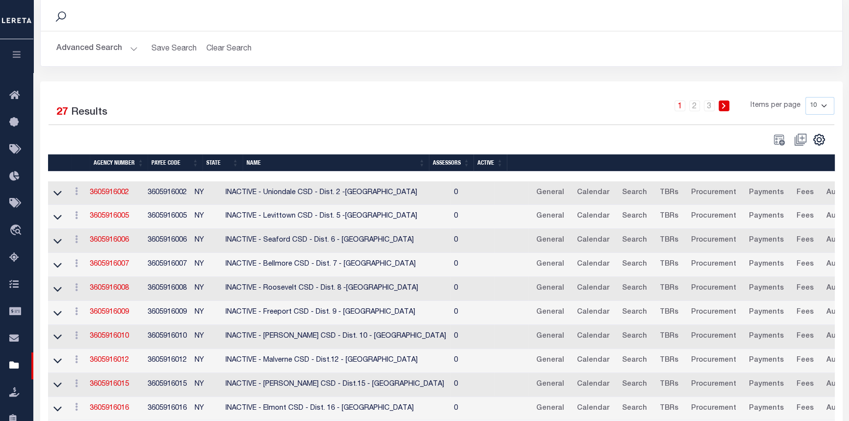
scroll to position [72, 0]
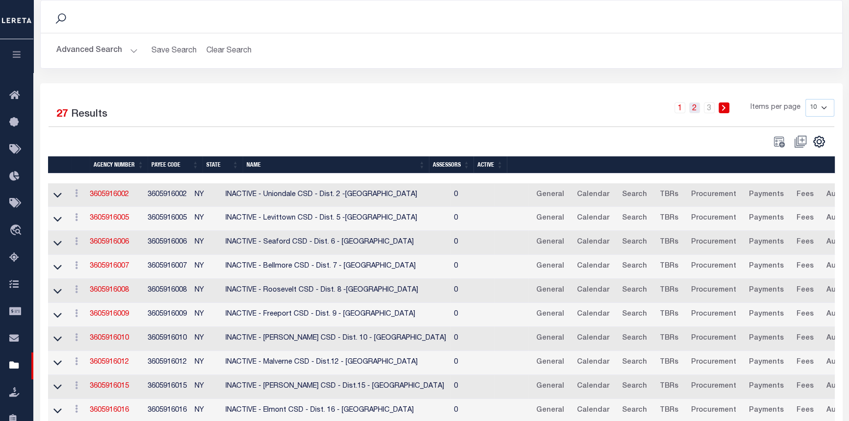
click at [696, 112] on link "2" at bounding box center [694, 107] width 11 height 11
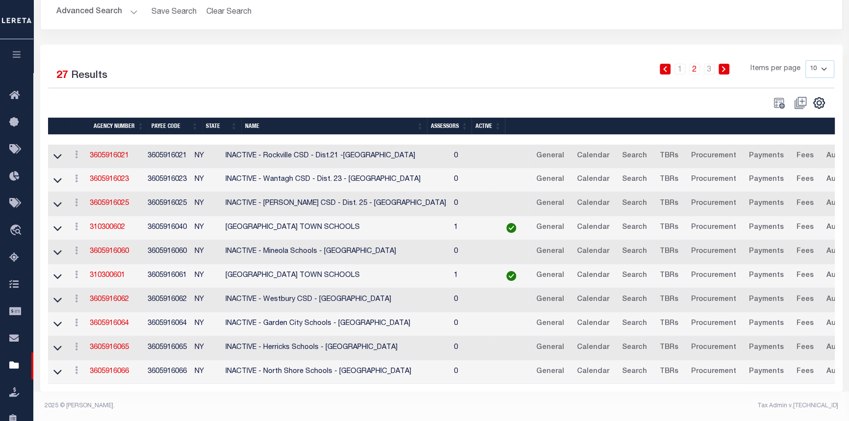
scroll to position [116, 0]
click at [710, 64] on link "3" at bounding box center [709, 69] width 11 height 11
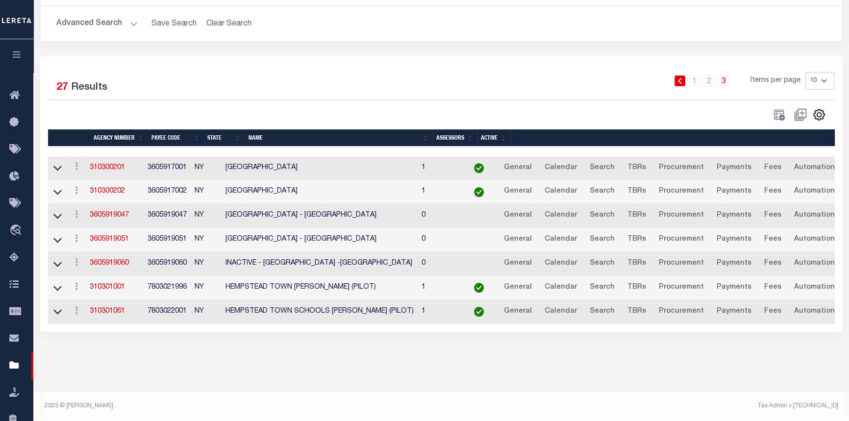
scroll to position [98, 0]
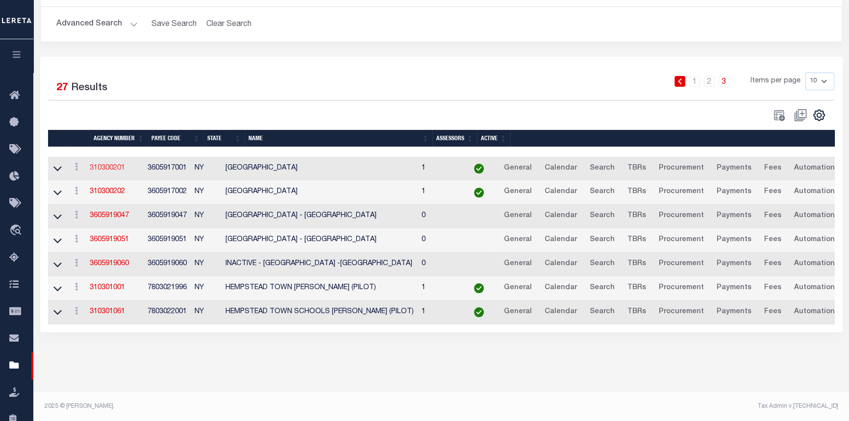
click at [106, 172] on link "310300201" at bounding box center [107, 168] width 35 height 7
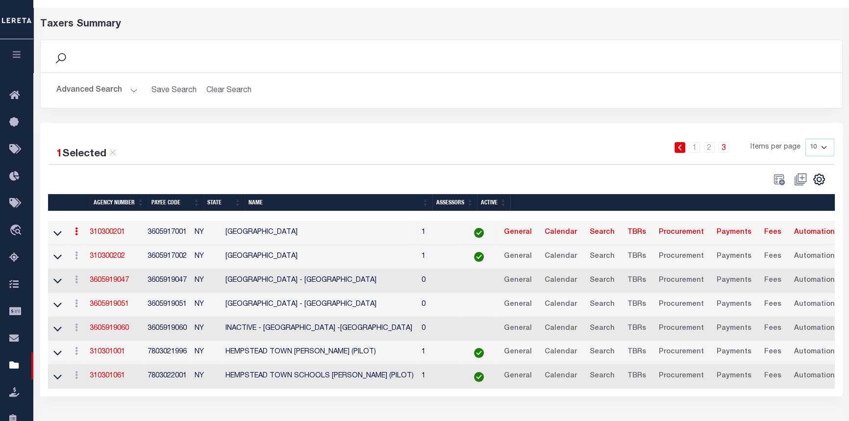
scroll to position [0, 0]
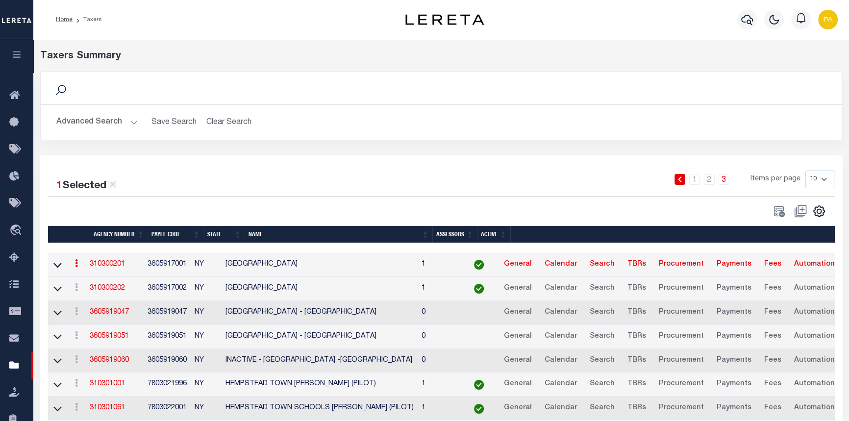
click at [131, 122] on button "Advanced Search" at bounding box center [96, 122] width 81 height 19
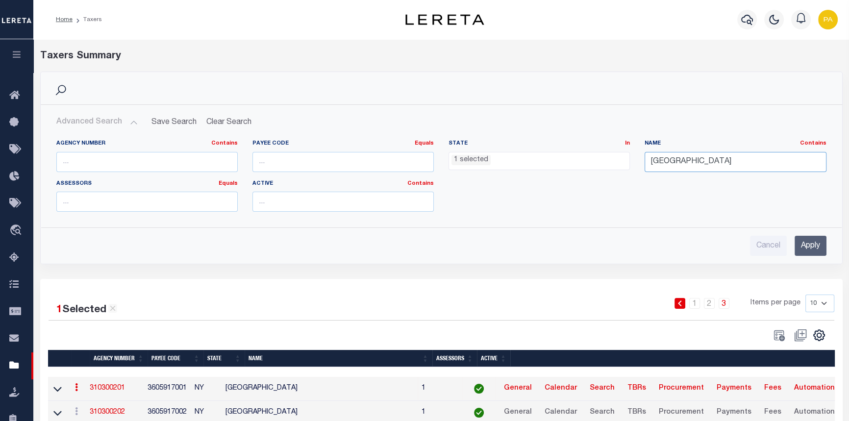
drag, startPoint x: 721, startPoint y: 159, endPoint x: 582, endPoint y: 166, distance: 138.4
click at [582, 166] on div "Agency Number Contains Contains Is Payee Code Equals Equals Is Not Equal To Is …" at bounding box center [441, 180] width 785 height 80
type input "CEDARHURST VILLAGE"
drag, startPoint x: 798, startPoint y: 254, endPoint x: 804, endPoint y: 249, distance: 8.0
click at [801, 252] on input "Apply" at bounding box center [811, 246] width 32 height 20
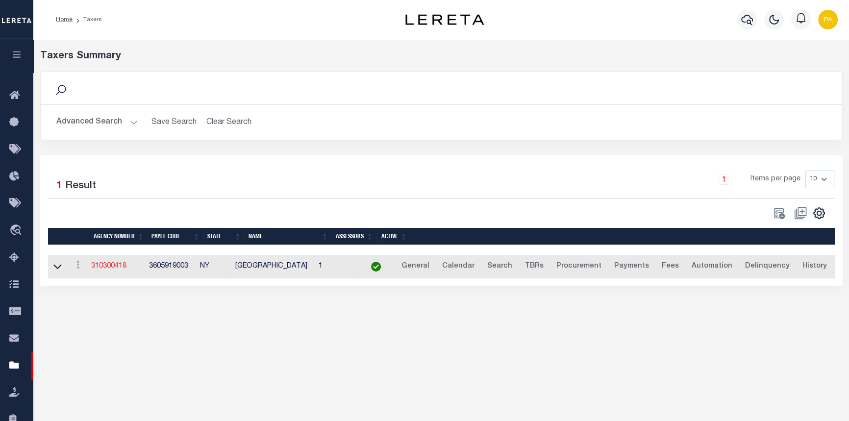
click at [119, 266] on link "310300418" at bounding box center [108, 266] width 35 height 7
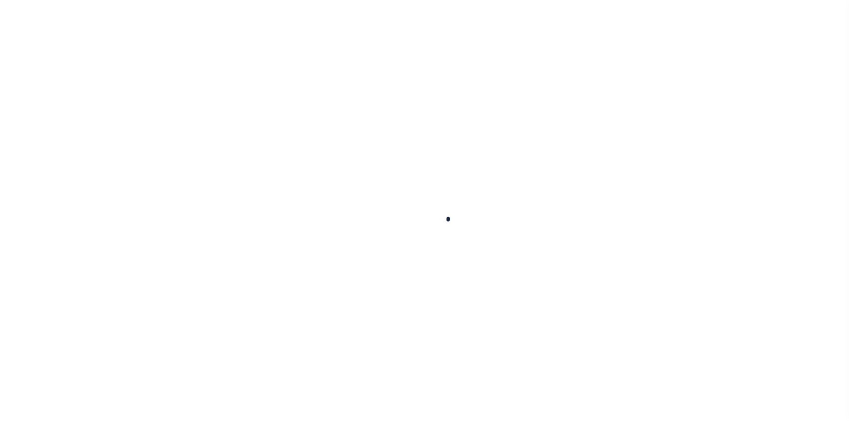
select select
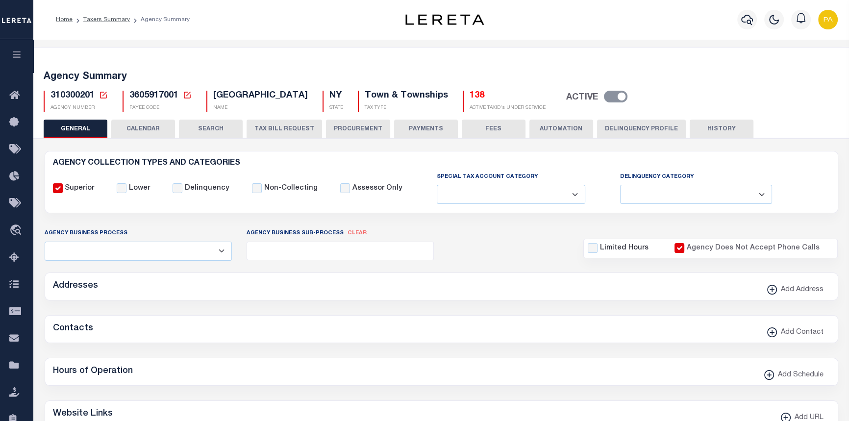
checkbox input "false"
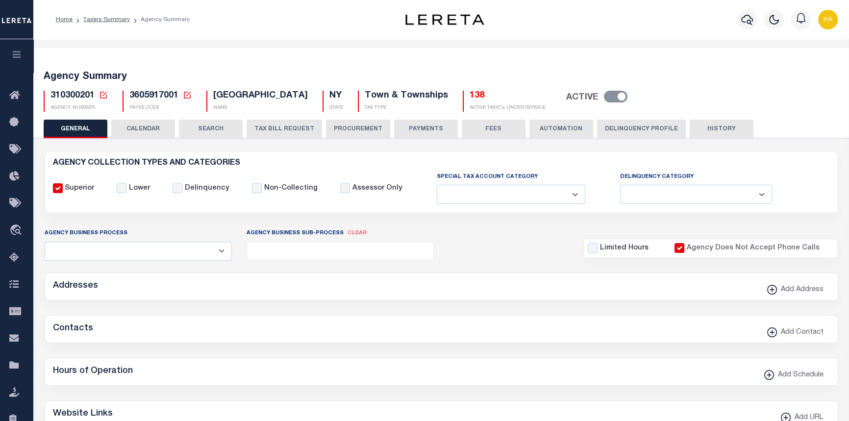
checkbox input "true"
type input "3605917001"
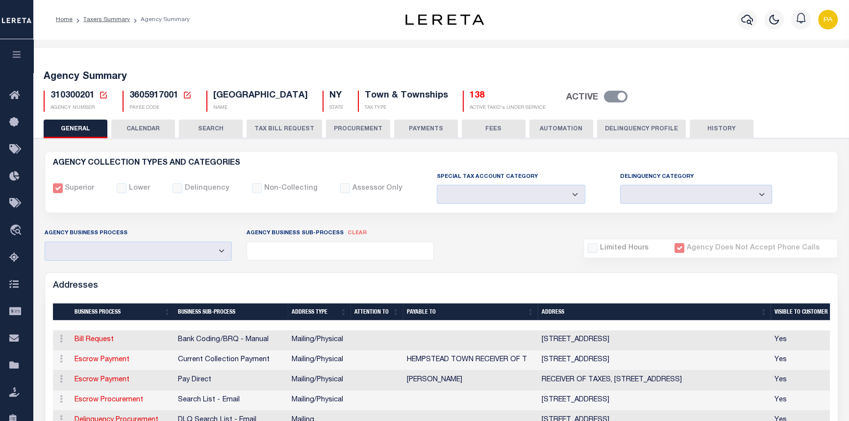
click at [210, 126] on button "SEARCH" at bounding box center [211, 129] width 64 height 19
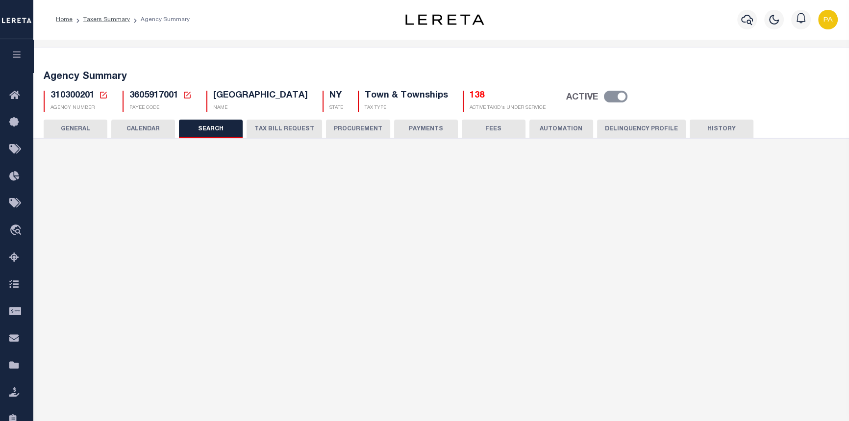
checkbox input "false"
type input "25000"
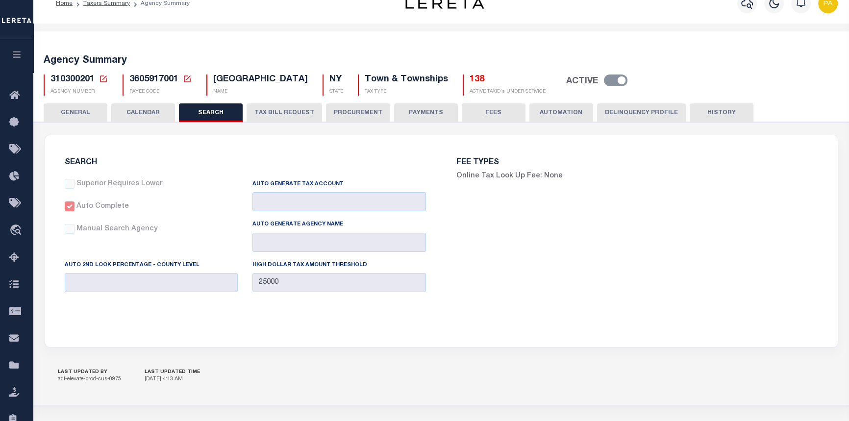
scroll to position [9, 0]
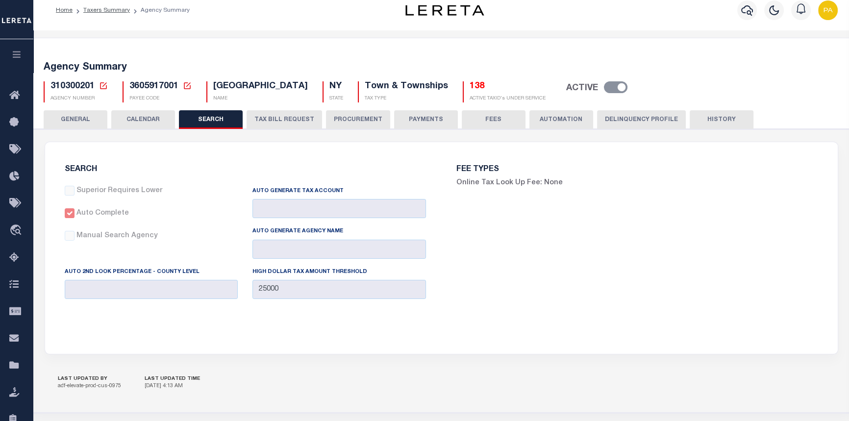
click at [419, 117] on button "PAYMENTS" at bounding box center [426, 119] width 64 height 19
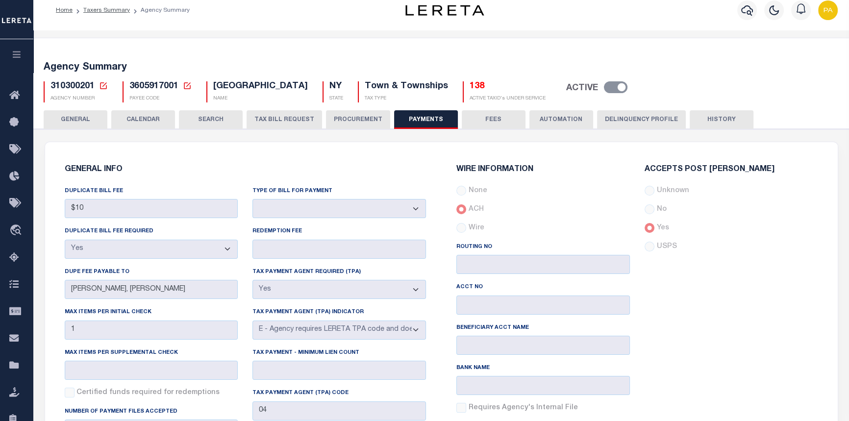
click at [713, 119] on button "HISTORY" at bounding box center [722, 119] width 64 height 19
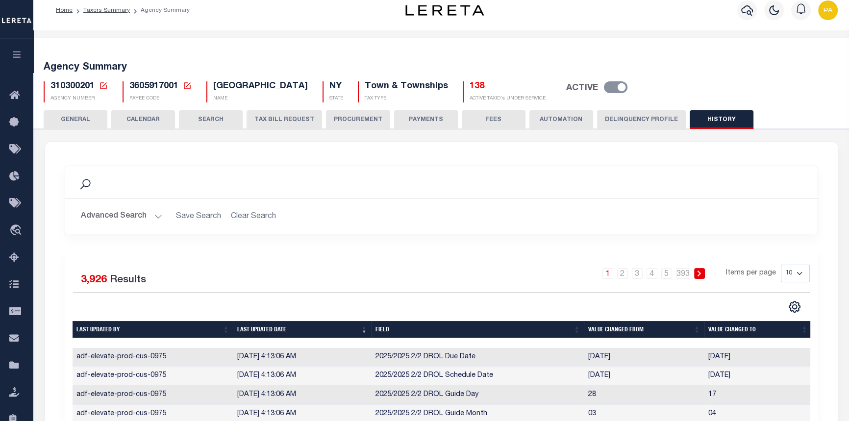
scroll to position [0, 0]
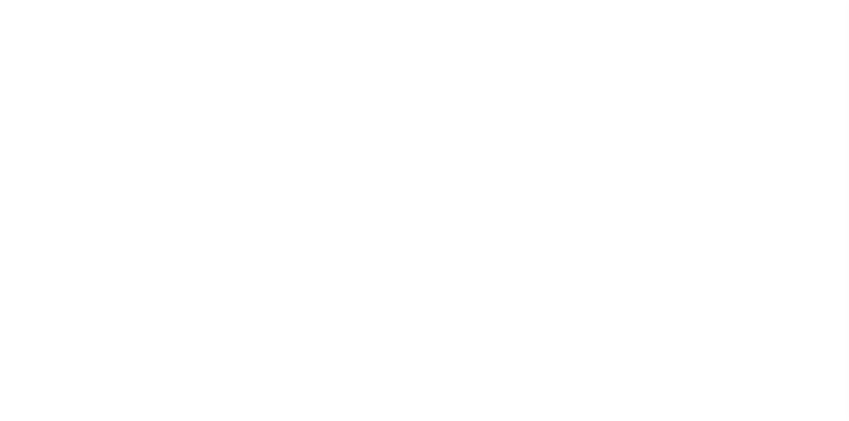
select select
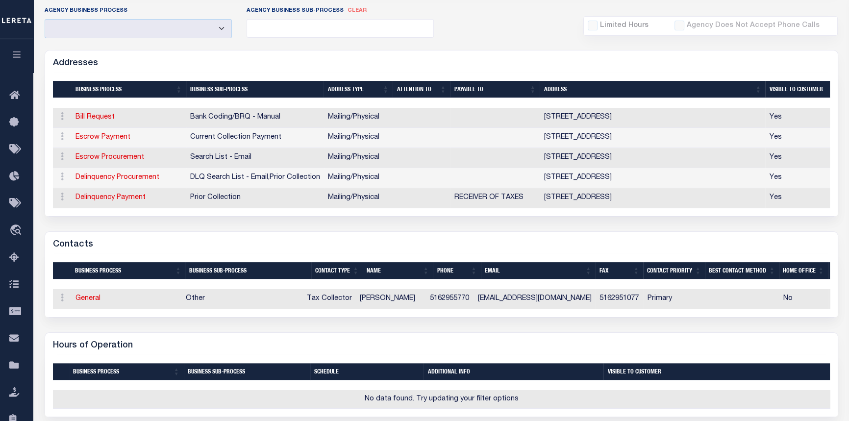
scroll to position [0, 20]
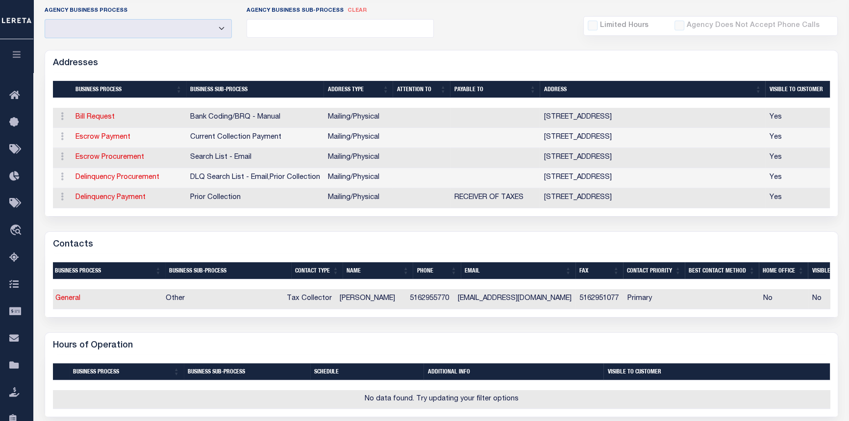
drag, startPoint x: 658, startPoint y: 324, endPoint x: 715, endPoint y: 323, distance: 56.4
click at [715, 317] on div "Selected 1 Result Items per page" at bounding box center [441, 285] width 793 height 63
drag, startPoint x: 693, startPoint y: 323, endPoint x: 803, endPoint y: 324, distance: 109.8
click at [803, 317] on div "Selected 1 Result Items per page" at bounding box center [441, 285] width 793 height 63
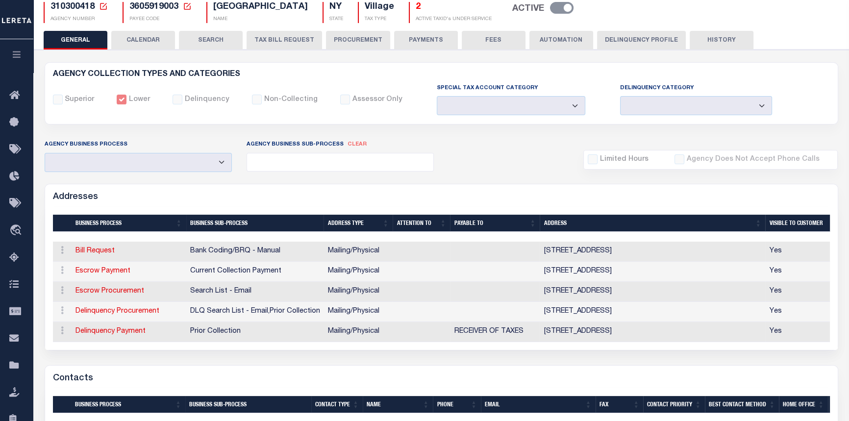
scroll to position [0, 0]
